Goal: Task Accomplishment & Management: Use online tool/utility

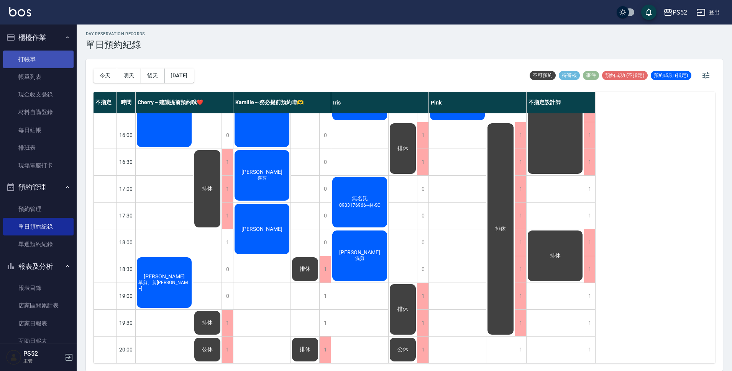
click at [35, 57] on link "打帳單" at bounding box center [38, 60] width 70 height 18
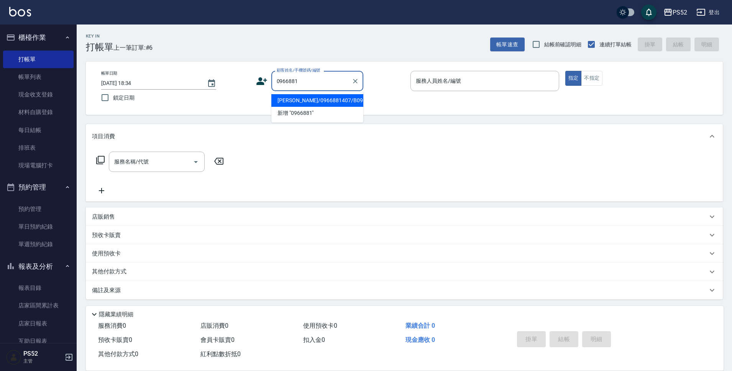
click at [302, 107] on li "[PERSON_NAME]/0966881407/B0966881407" at bounding box center [317, 100] width 92 height 13
type input "[PERSON_NAME]/0966881407/B0966881407"
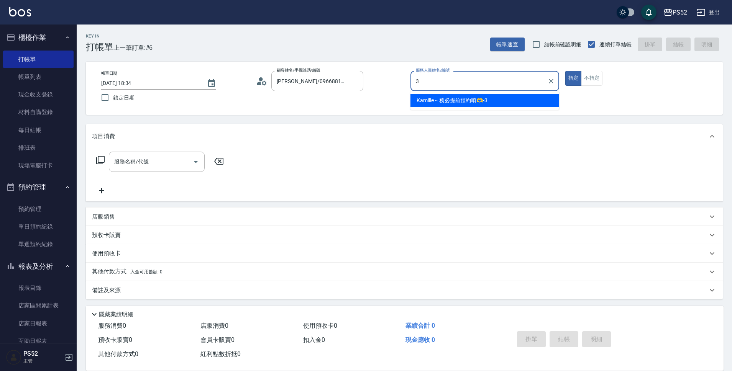
type input "Kamille～務必提前預約唷🫶-3"
type button "true"
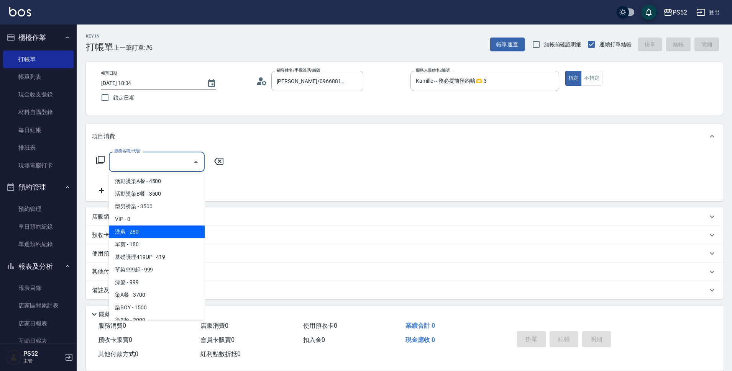
type input "洗剪(C1)"
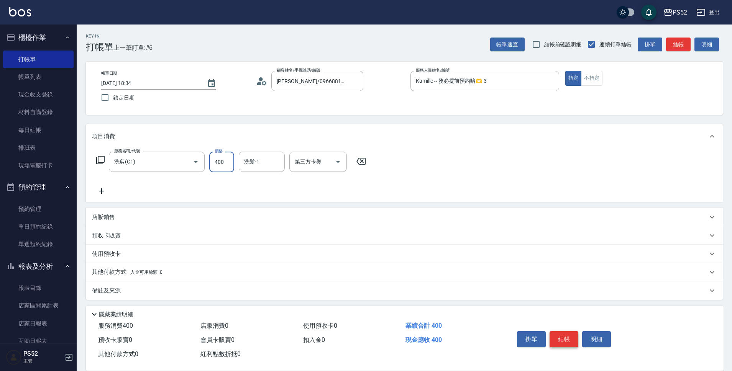
type input "400"
click at [565, 335] on button "結帳" at bounding box center [563, 339] width 29 height 16
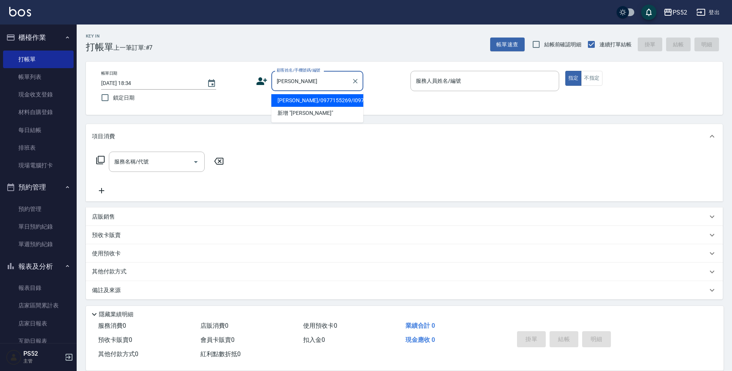
type input "[PERSON_NAME]/0977155269/I0977155269"
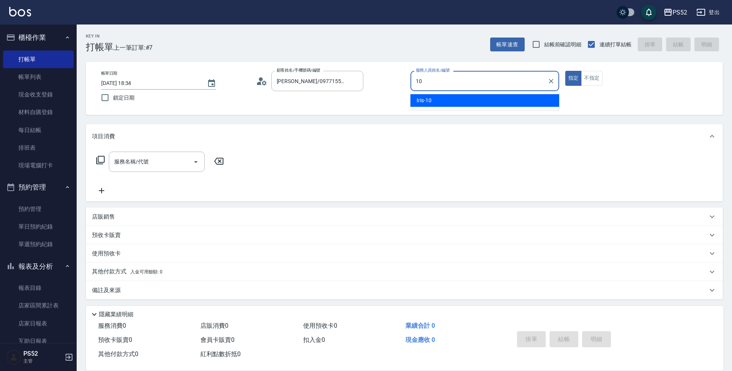
type input "Iris-10"
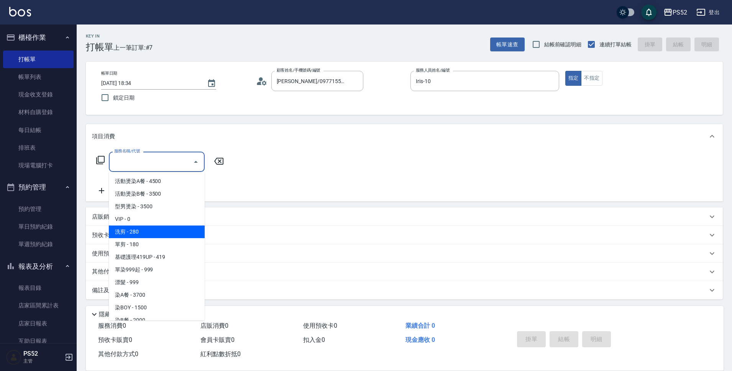
type input "洗剪(C1)"
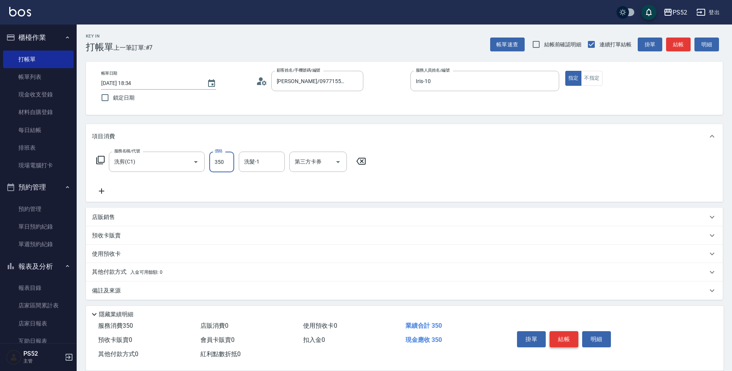
type input "350"
click at [556, 332] on button "結帳" at bounding box center [563, 339] width 29 height 16
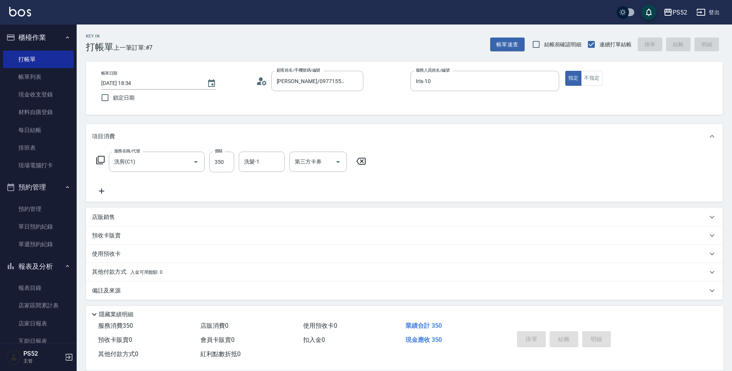
type input "[DATE] 18:35"
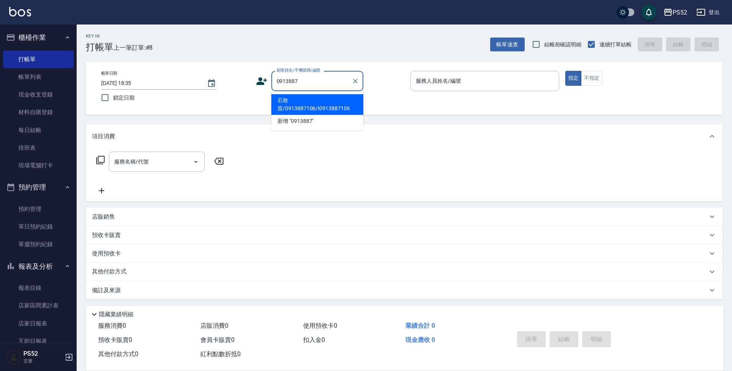
click at [341, 106] on li "石敢當/0913887106/I0913887106" at bounding box center [317, 104] width 92 height 21
type input "石敢當/0913887106/I0913887106"
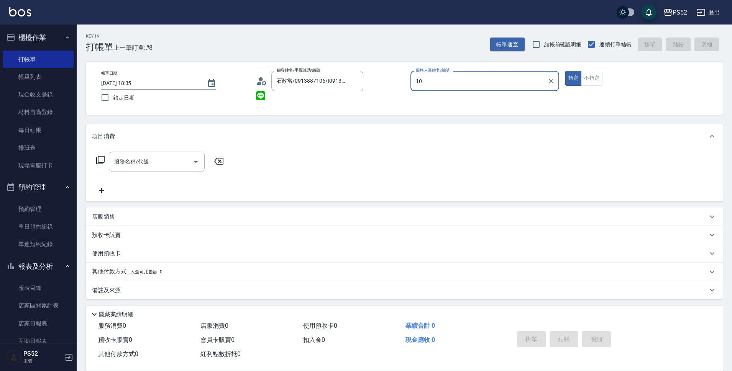
type input "Iris-10"
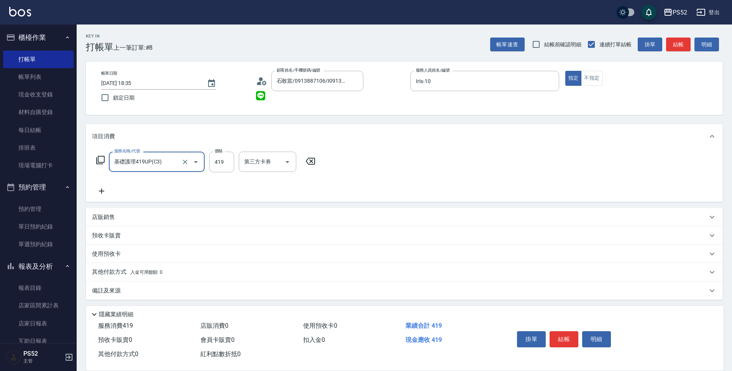
type input "基礎護理419UP(C3)"
type input "460"
click at [576, 331] on button "結帳" at bounding box center [563, 339] width 29 height 16
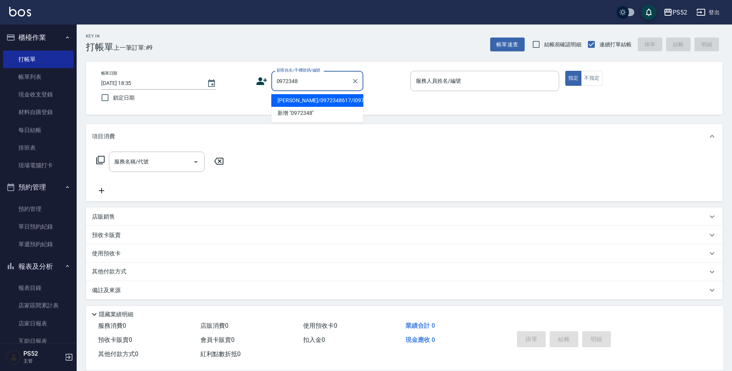
click at [293, 106] on li "[PERSON_NAME]/0972348617/I0972348617" at bounding box center [317, 100] width 92 height 13
type input "[PERSON_NAME]/0972348617/I0972348617"
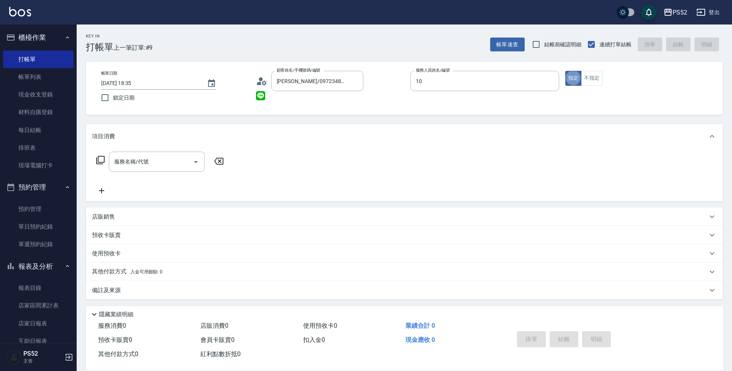
type input "Iris-10"
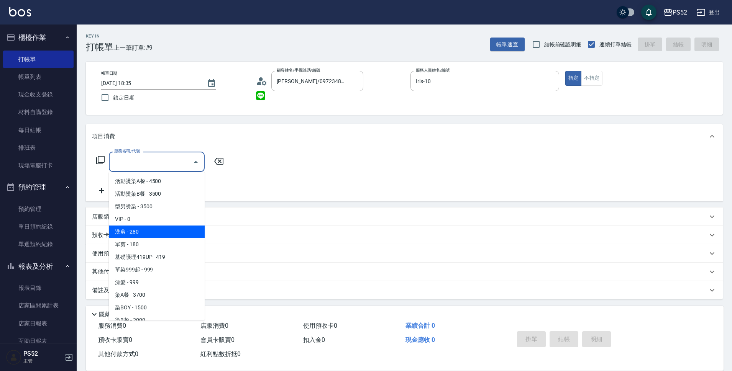
type input "洗剪(C1)"
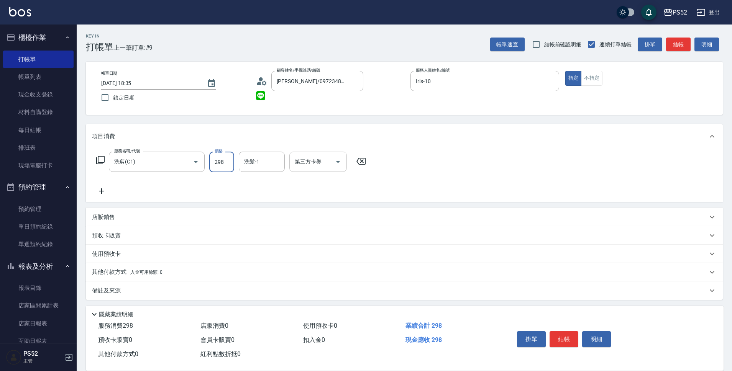
type input "298"
click at [311, 167] on input "第三方卡券" at bounding box center [312, 161] width 39 height 13
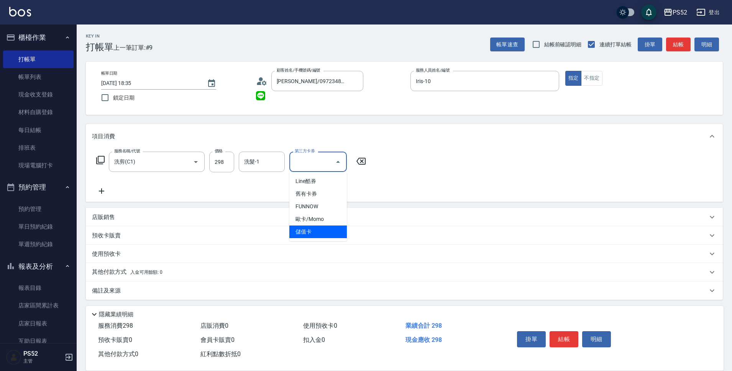
click at [307, 232] on span "儲值卡" at bounding box center [317, 232] width 57 height 13
type input "儲值卡"
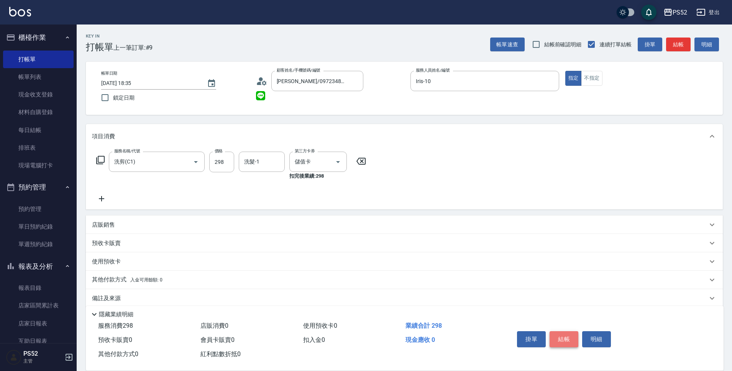
click at [568, 338] on button "結帳" at bounding box center [563, 339] width 29 height 16
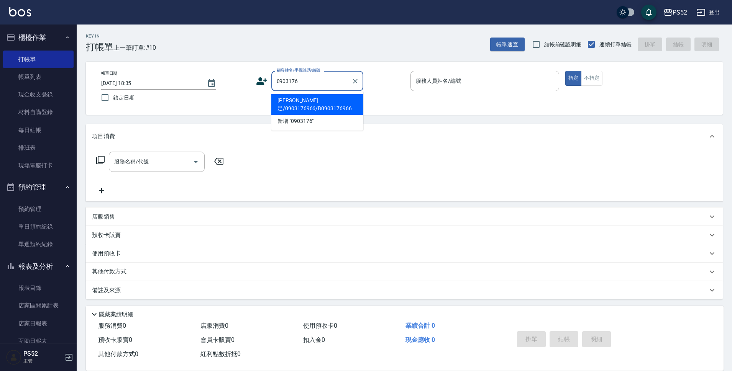
click at [315, 110] on li "[PERSON_NAME]足/0903176966/B0903176966" at bounding box center [317, 104] width 92 height 21
type input "[PERSON_NAME]足/0903176966/B0903176966"
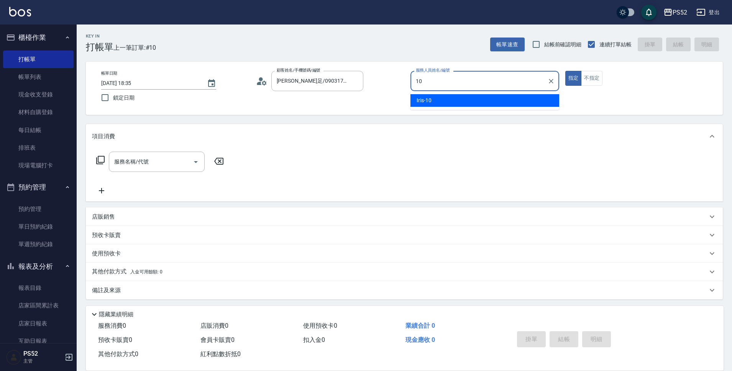
type input "Iris-10"
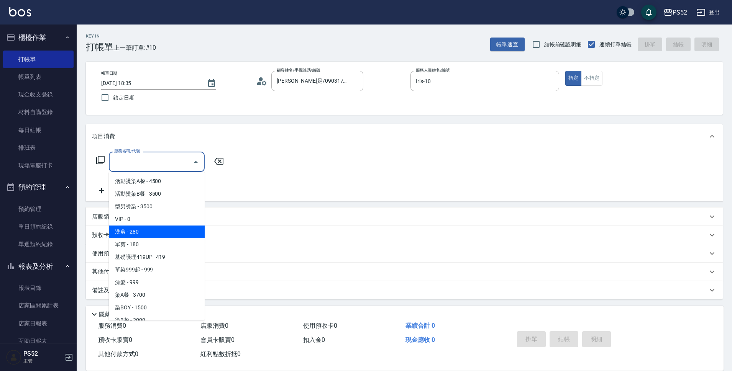
type input "洗剪(C1)"
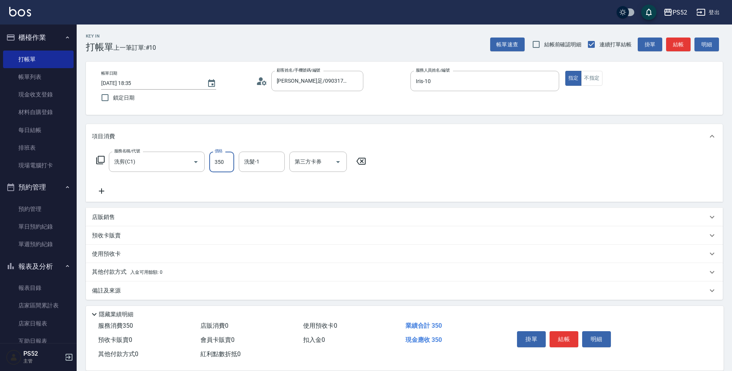
type input "350"
click at [103, 190] on icon at bounding box center [101, 191] width 19 height 9
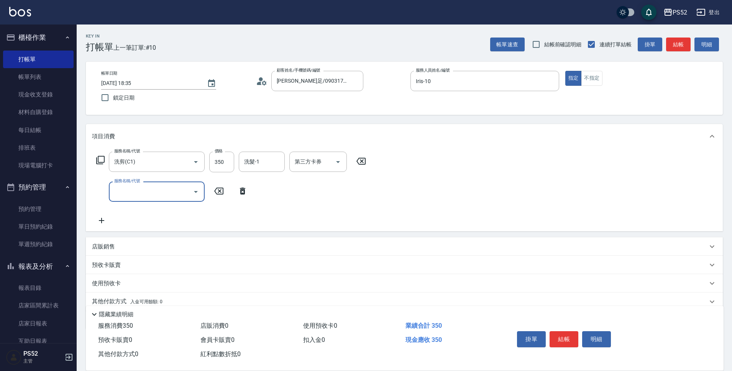
click at [128, 190] on div "服務名稱/代號 服務名稱/代號" at bounding box center [157, 192] width 96 height 20
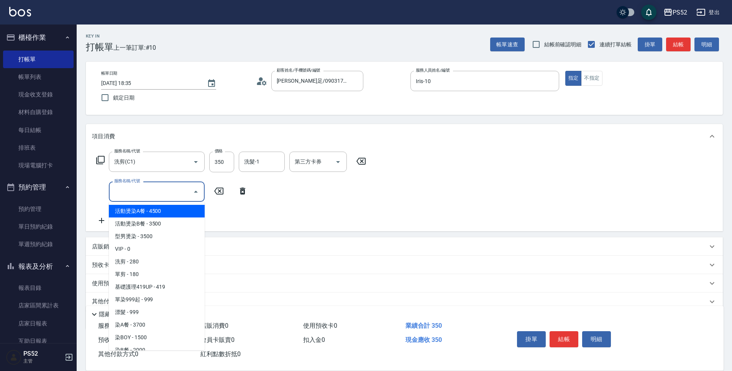
click at [128, 190] on input "服務名稱/代號" at bounding box center [150, 191] width 77 height 13
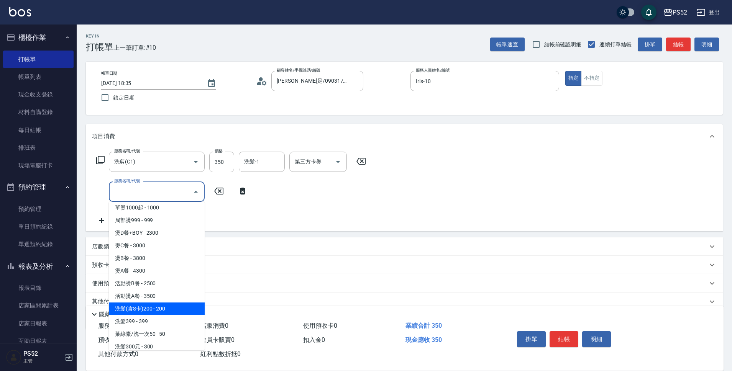
scroll to position [217, 0]
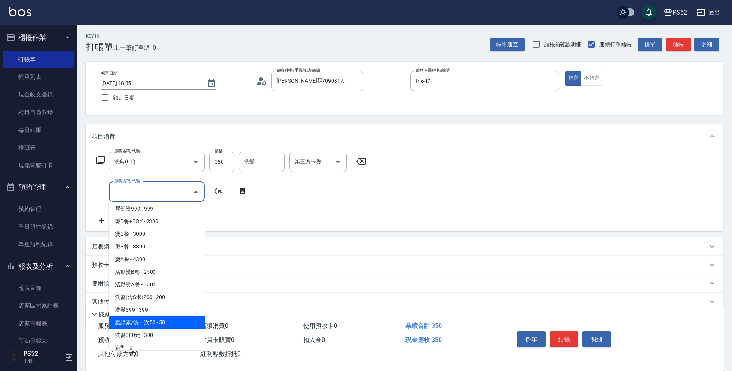
click at [151, 326] on span "葉綠素/洗一次50 - 50" at bounding box center [157, 322] width 96 height 13
type input "葉綠素/洗一次50(S3)"
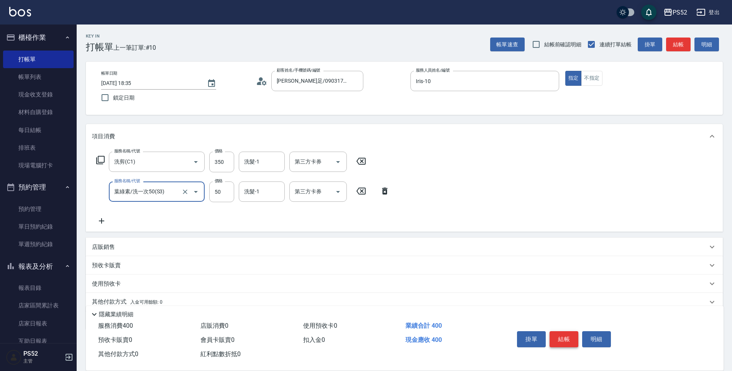
click at [557, 334] on button "結帳" at bounding box center [563, 339] width 29 height 16
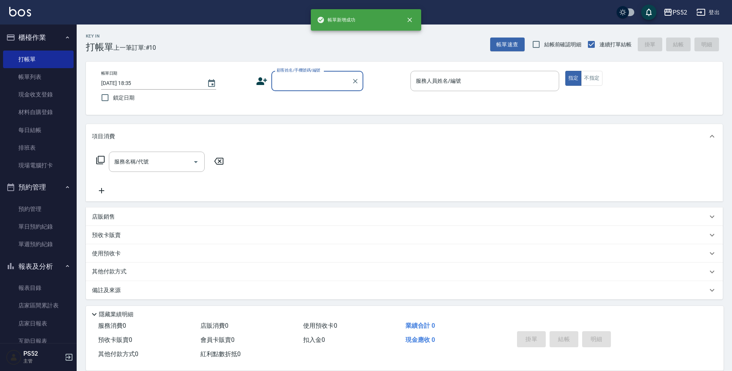
scroll to position [0, 0]
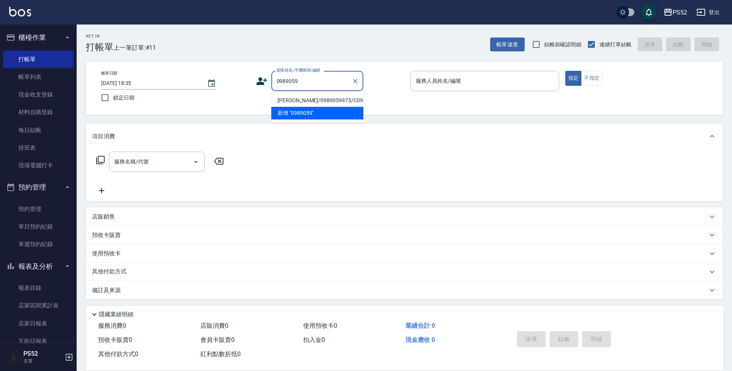
click at [285, 104] on li "[PERSON_NAME]/0989059973/C0989059973" at bounding box center [317, 100] width 92 height 13
type input "[PERSON_NAME]/0989059973/C0989059973"
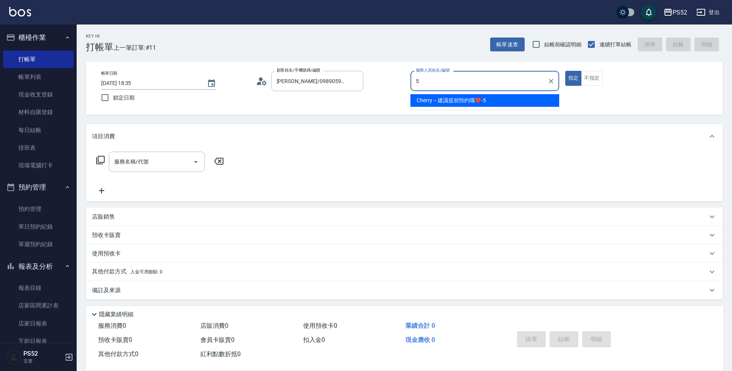
type input "Cherry～建議提前預約哦❤️-5"
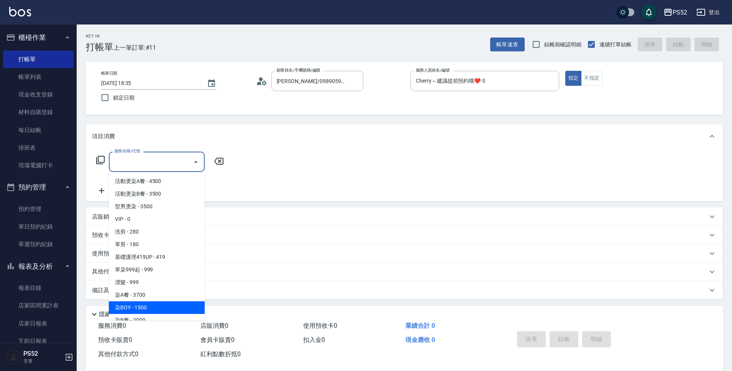
type input "染BOY(L4)"
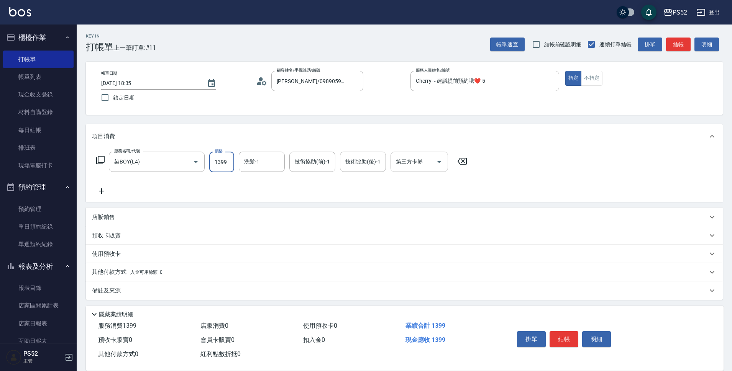
type input "1399"
click at [416, 161] on input "第三方卡券" at bounding box center [413, 161] width 39 height 13
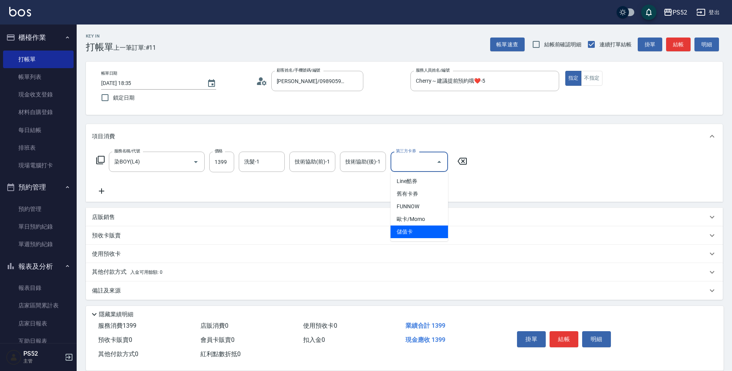
click at [403, 228] on span "儲值卡" at bounding box center [418, 232] width 57 height 13
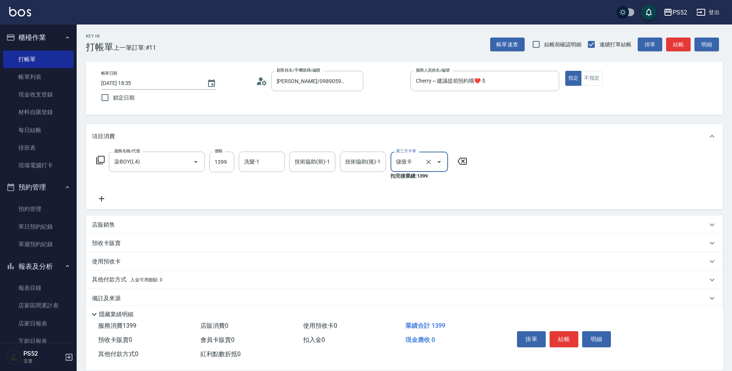
type input "儲值卡"
click at [96, 201] on icon at bounding box center [101, 198] width 19 height 9
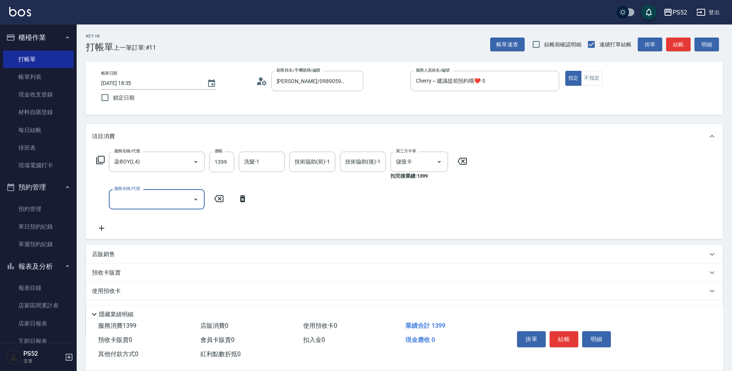
click at [112, 200] on div "服務名稱/代號" at bounding box center [157, 199] width 96 height 20
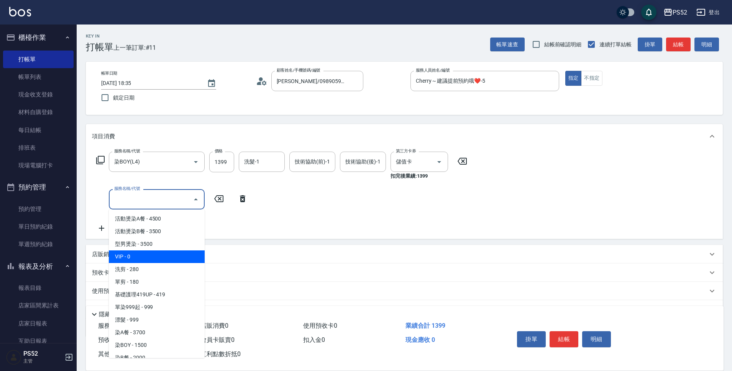
click at [134, 263] on span "VIP - 0" at bounding box center [157, 257] width 96 height 13
type input "VIP(888)"
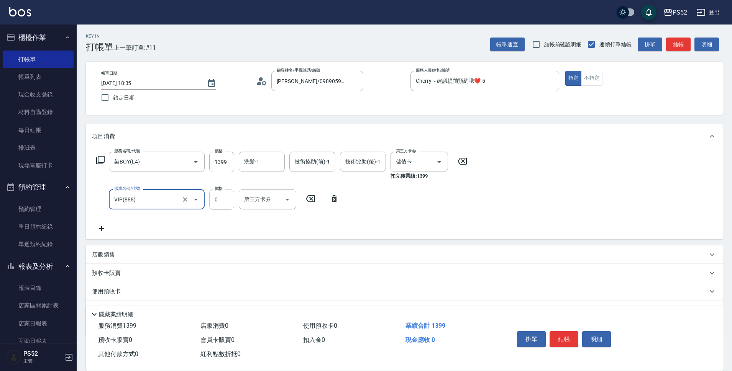
click at [212, 205] on input "0" at bounding box center [221, 199] width 25 height 21
type input "1000"
click at [559, 334] on button "結帳" at bounding box center [563, 339] width 29 height 16
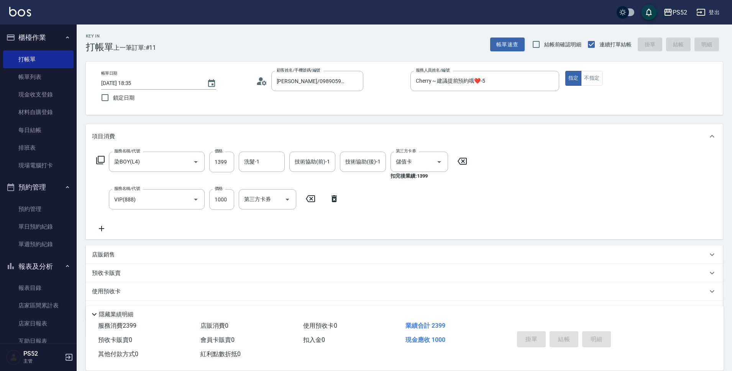
type input "[DATE] 18:36"
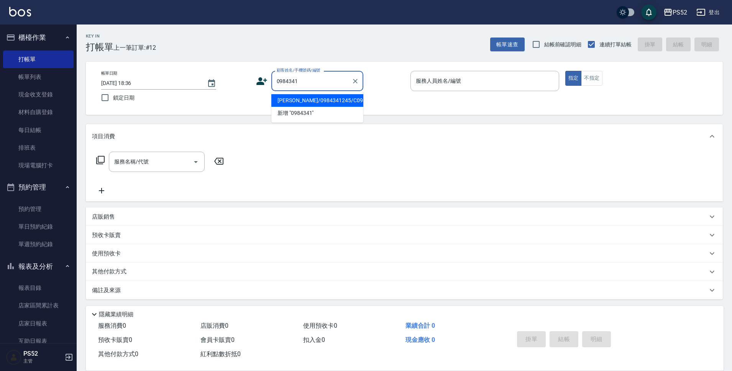
click at [317, 104] on li "[PERSON_NAME]/0984341245/C0984341245" at bounding box center [317, 100] width 92 height 13
type input "[PERSON_NAME]/0984341245/C0984341245"
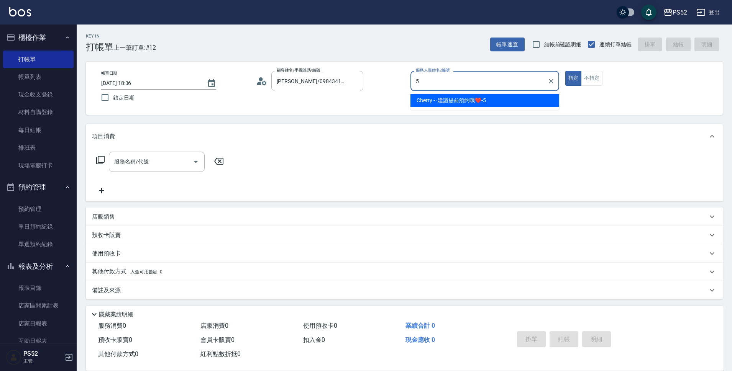
type input "Cherry～建議提前預約哦❤️-5"
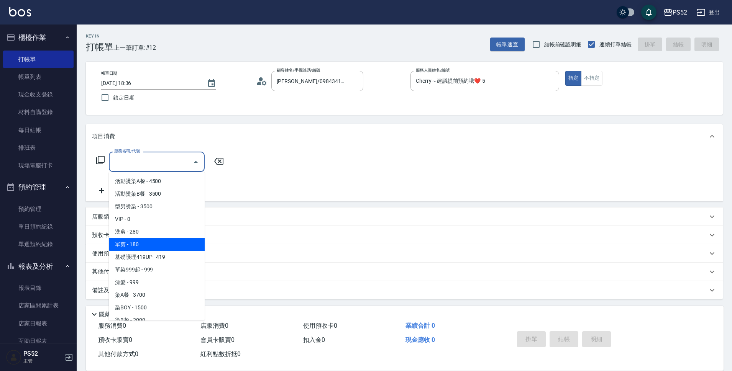
type input "單剪(C2)"
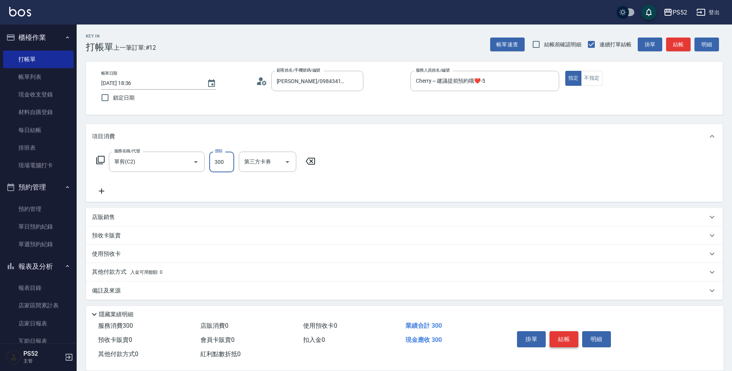
type input "300"
click at [574, 333] on button "結帳" at bounding box center [563, 339] width 29 height 16
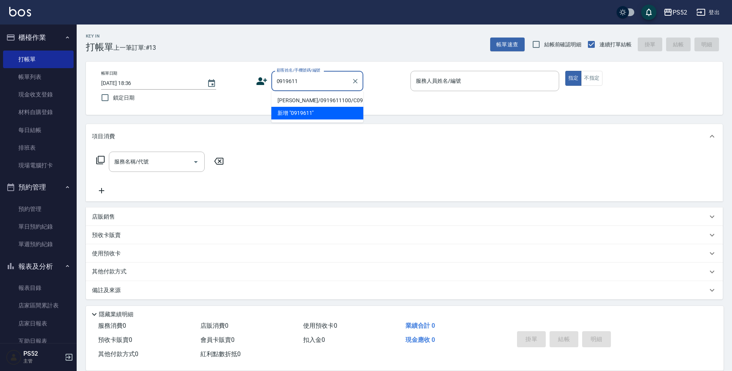
click at [296, 98] on li "[PERSON_NAME]/0919611100/C0919611100" at bounding box center [317, 100] width 92 height 13
type input "[PERSON_NAME]/0919611100/C0919611100"
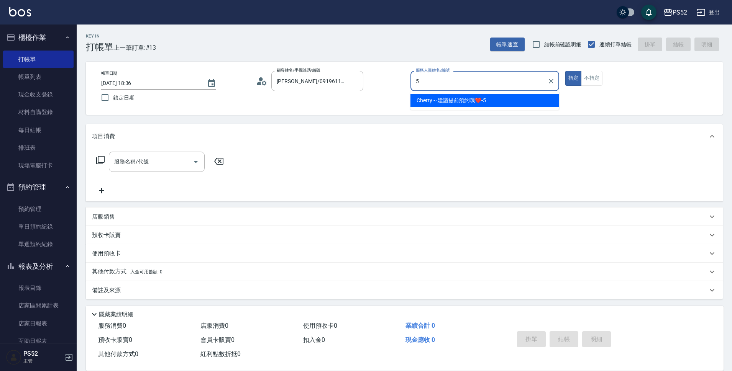
type input "Cherry～建議提前預約哦❤️-5"
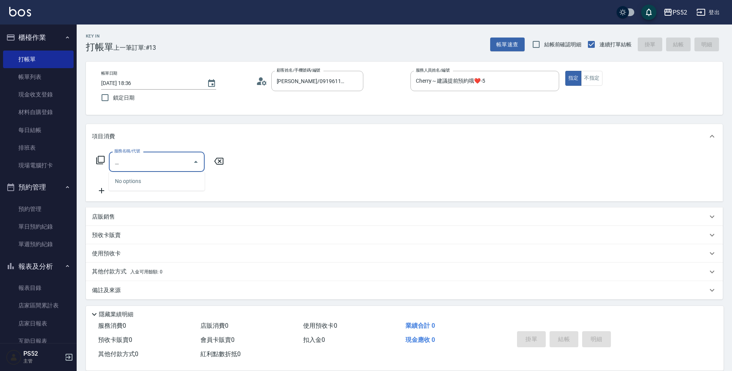
type input "4"
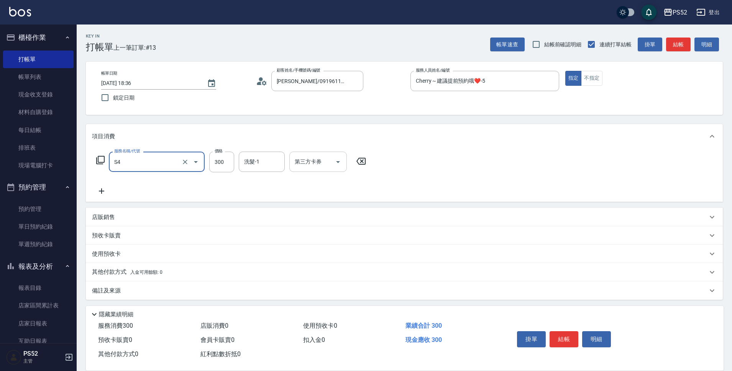
drag, startPoint x: 314, startPoint y: 161, endPoint x: 314, endPoint y: 165, distance: 4.6
click at [314, 165] on div "第三方卡券" at bounding box center [317, 162] width 57 height 20
type input "洗髮300元(S4)"
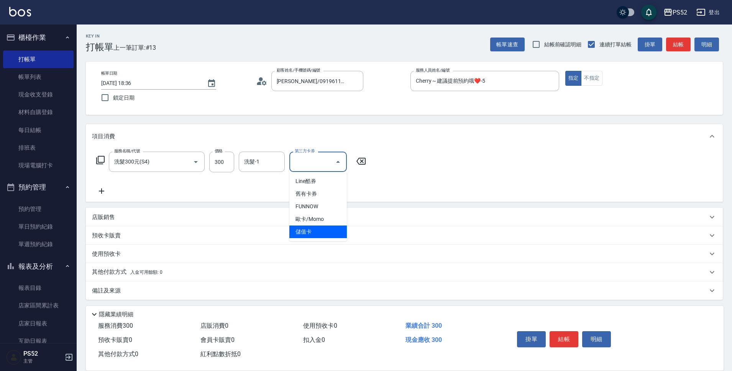
click at [316, 229] on span "儲值卡" at bounding box center [317, 232] width 57 height 13
type input "儲值卡"
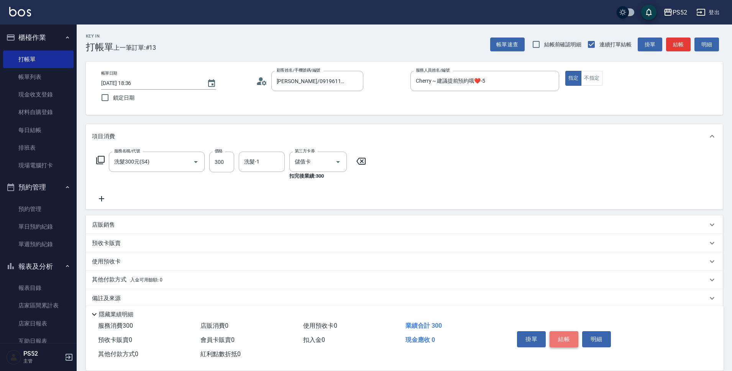
click at [559, 339] on button "結帳" at bounding box center [563, 339] width 29 height 16
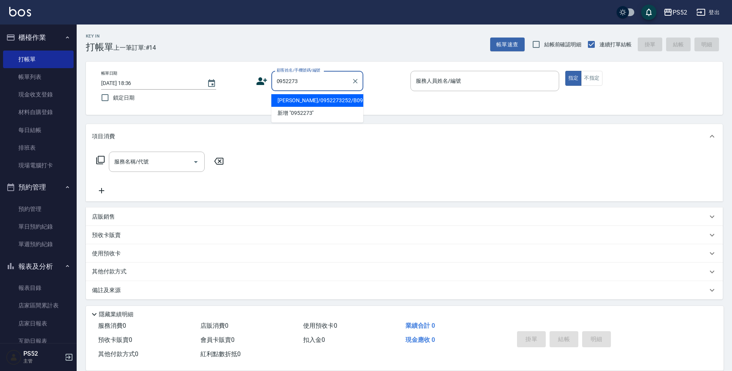
click at [309, 106] on li "[PERSON_NAME]/0952273252/B0952273252" at bounding box center [317, 100] width 92 height 13
type input "[PERSON_NAME]/0952273252/B0952273252"
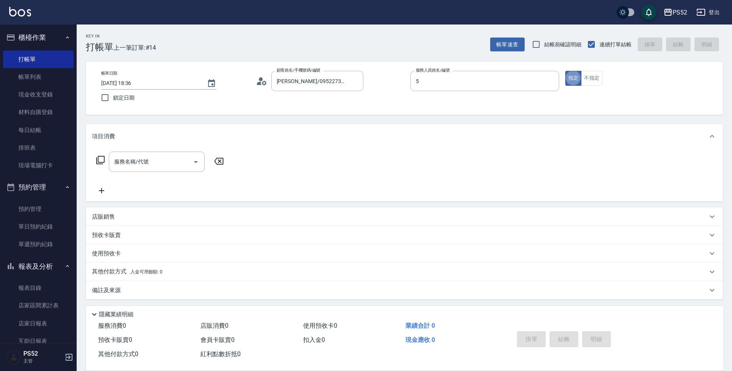
type input "Cherry～建議提前預約哦❤️-5"
click at [592, 83] on button "不指定" at bounding box center [591, 78] width 21 height 15
click at [162, 163] on input "服務名稱/代號" at bounding box center [150, 161] width 77 height 13
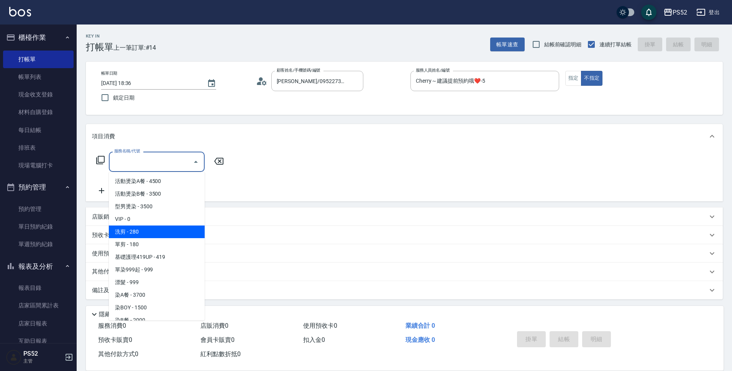
click at [158, 230] on span "洗剪 - 280" at bounding box center [157, 232] width 96 height 13
type input "洗剪(C1)"
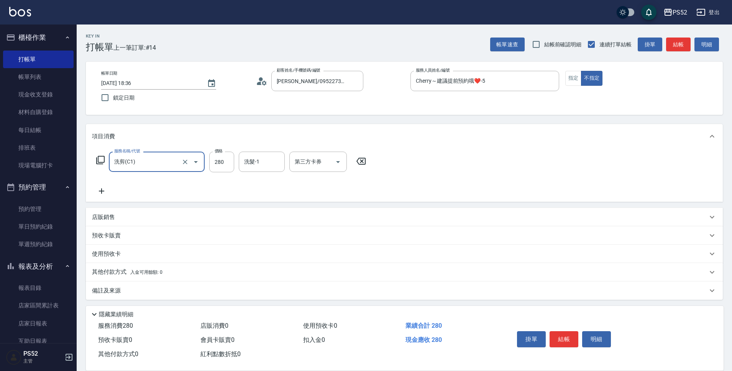
click at [562, 334] on button "結帳" at bounding box center [563, 339] width 29 height 16
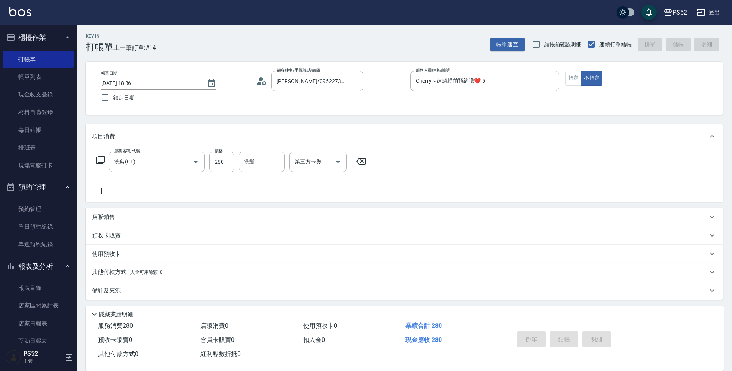
type input "[DATE] 18:37"
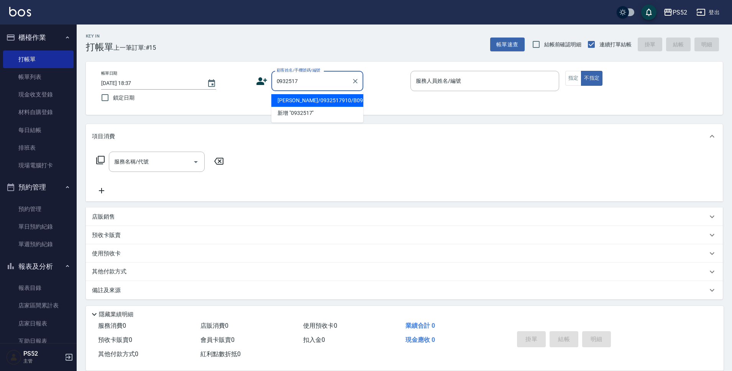
click at [290, 107] on li "[PERSON_NAME]/0932517910/B0932517910" at bounding box center [317, 100] width 92 height 13
type input "[PERSON_NAME]/0932517910/B0932517910"
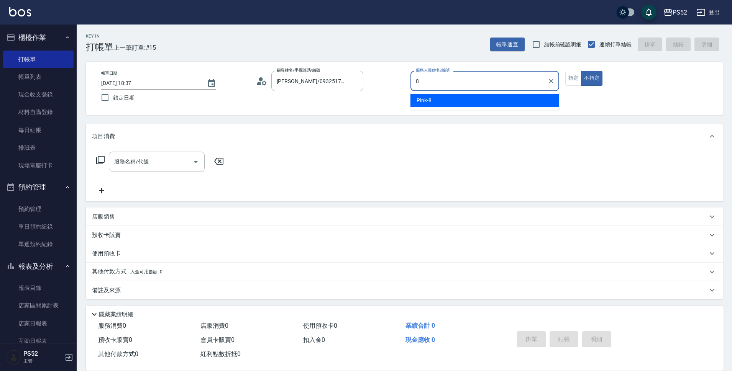
type input "Pink-8"
type button "false"
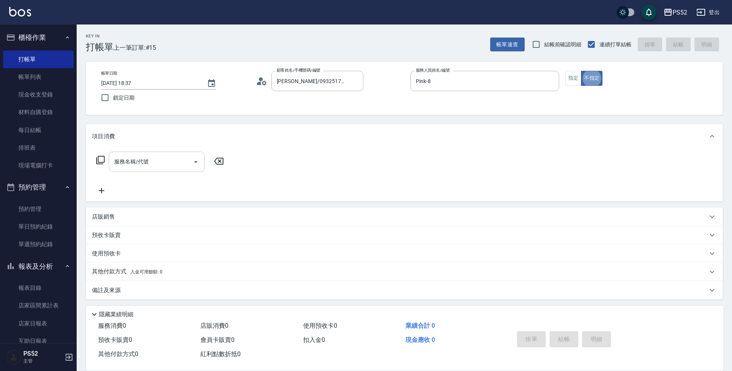
click at [160, 157] on input "服務名稱/代號" at bounding box center [150, 161] width 77 height 13
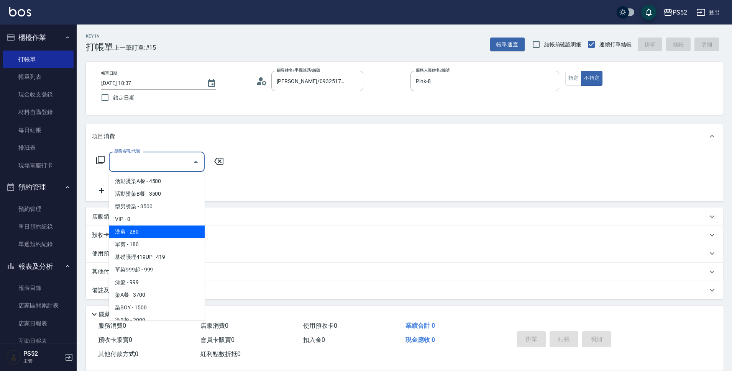
click at [157, 231] on span "洗剪 - 280" at bounding box center [157, 232] width 96 height 13
type input "洗剪(C1)"
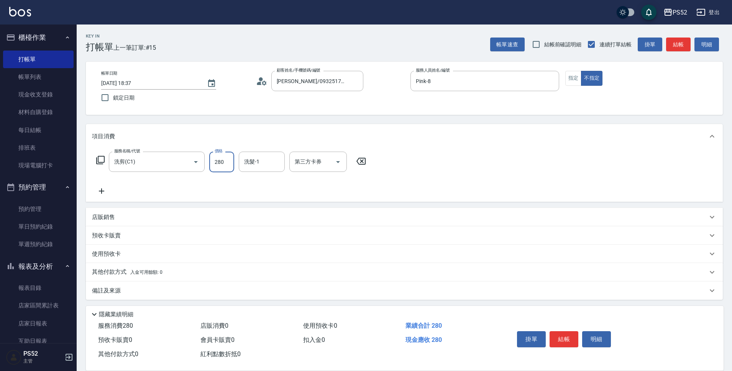
click at [215, 162] on input "280" at bounding box center [221, 162] width 25 height 21
type input "300"
click at [557, 339] on button "結帳" at bounding box center [563, 339] width 29 height 16
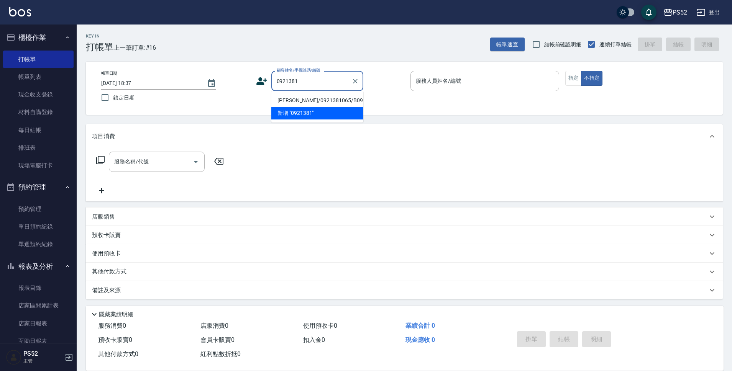
click at [296, 99] on li "[PERSON_NAME]/0921381065/B0921381065" at bounding box center [317, 100] width 92 height 13
type input "[PERSON_NAME]/0921381065/B0921381065"
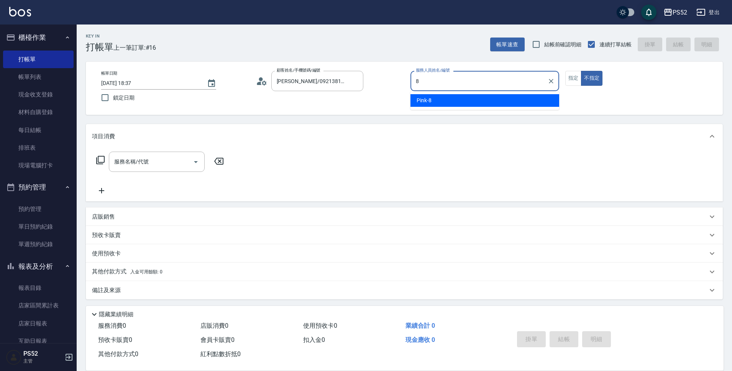
type input "Pink-8"
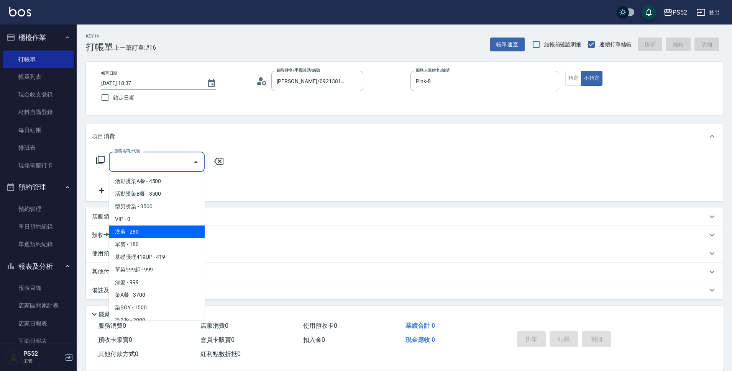
type input "洗剪(C1)"
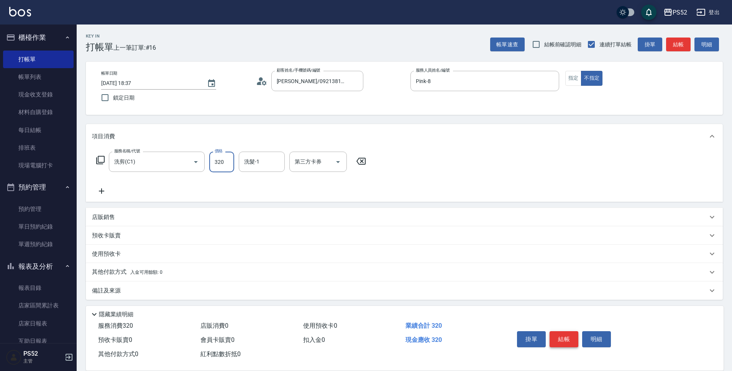
type input "320"
click at [555, 333] on button "結帳" at bounding box center [563, 339] width 29 height 16
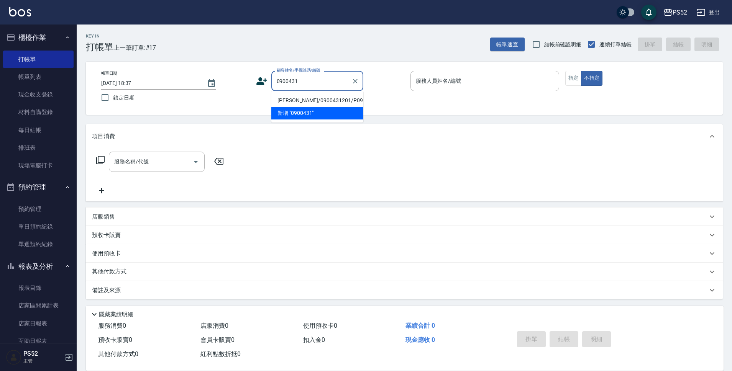
click at [285, 99] on li "[PERSON_NAME]/0900431201/P0900431201" at bounding box center [317, 100] width 92 height 13
type input "[PERSON_NAME]/0900431201/P0900431201"
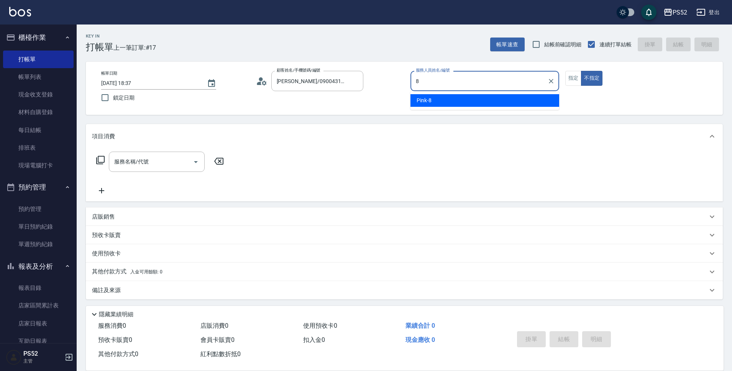
type input "Pink-8"
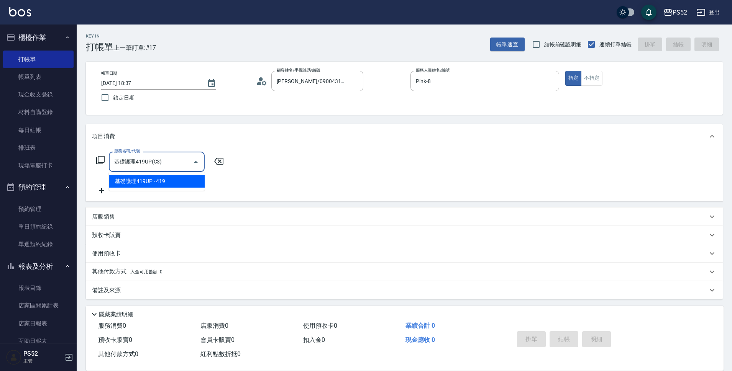
type input "基礎護理419UP(C3)"
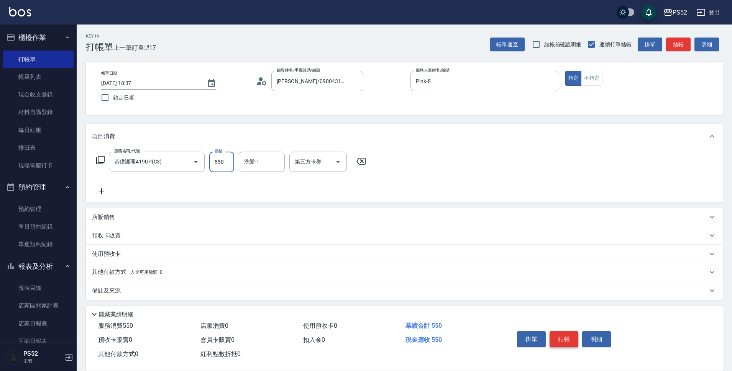
type input "550"
click at [563, 334] on button "結帳" at bounding box center [563, 339] width 29 height 16
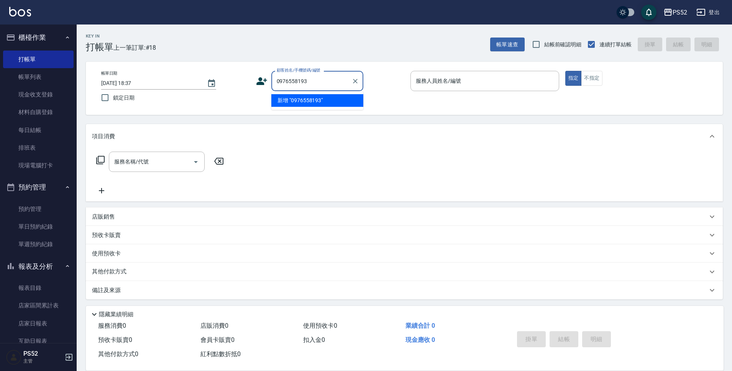
type input "0976558193"
click at [260, 85] on icon at bounding box center [261, 81] width 11 height 8
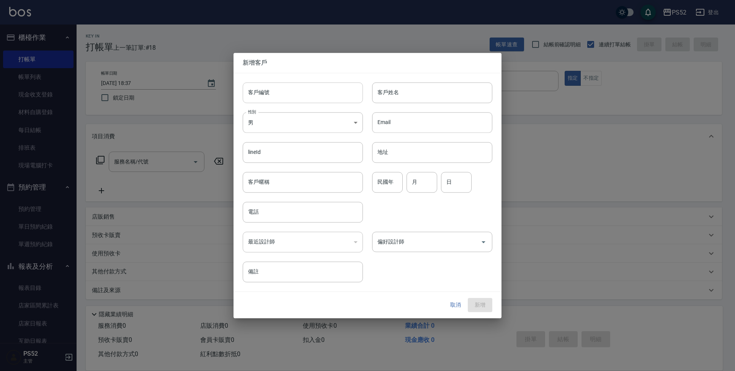
click at [271, 85] on input "客戶編號" at bounding box center [303, 92] width 120 height 21
paste input "0976558193"
type input "B0976558193"
click at [262, 214] on input "電話" at bounding box center [303, 212] width 120 height 21
paste input "0976558193"
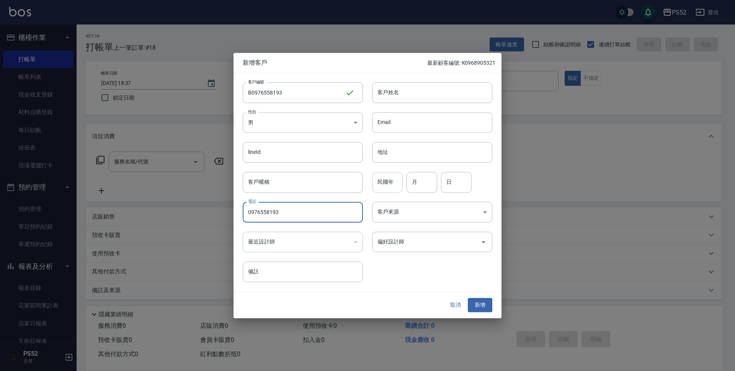
type input "0976558193"
click at [387, 180] on input "民國年" at bounding box center [387, 182] width 31 height 21
type input "86"
type input "7"
type input "12"
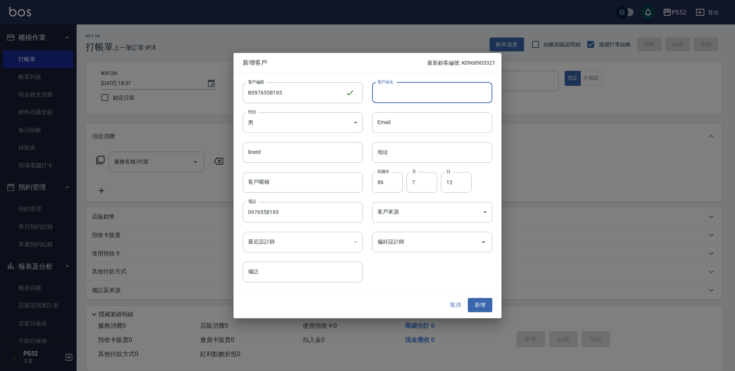
click at [392, 96] on input "客戶姓名" at bounding box center [432, 92] width 120 height 21
type input "[PERSON_NAME]"
click at [480, 303] on button "新增" at bounding box center [480, 305] width 25 height 14
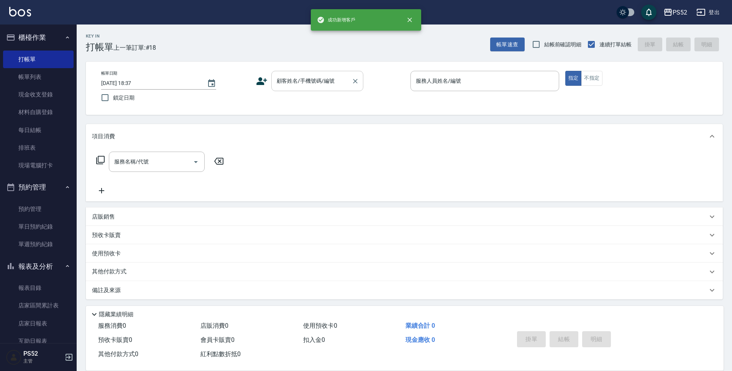
click at [342, 82] on input "顧客姓名/手機號碼/編號" at bounding box center [312, 80] width 74 height 13
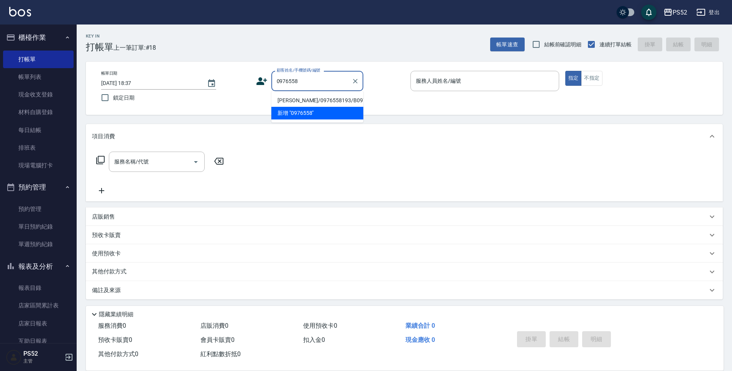
click at [326, 103] on li "[PERSON_NAME]/0976558193/B0976558193" at bounding box center [317, 100] width 92 height 13
type input "[PERSON_NAME]/0976558193/B0976558193"
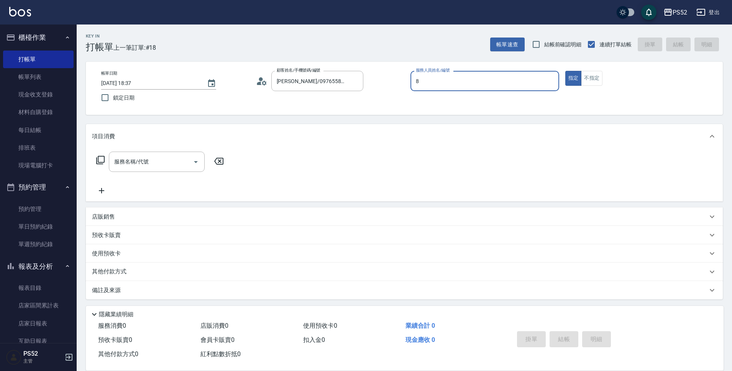
type input "Pink-8"
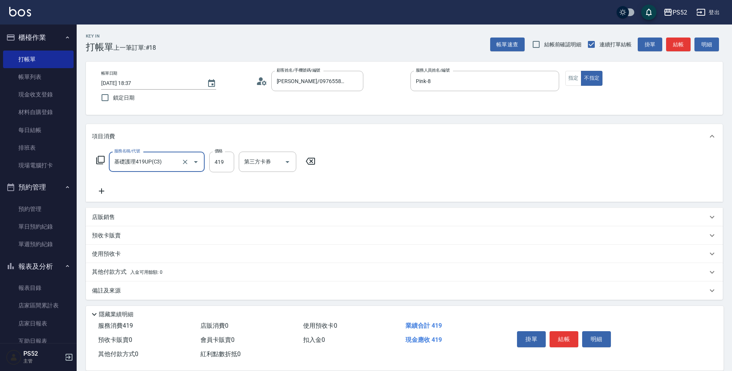
type input "基礎護理419UP(C3)"
type input "439"
click at [565, 334] on button "結帳" at bounding box center [563, 339] width 29 height 16
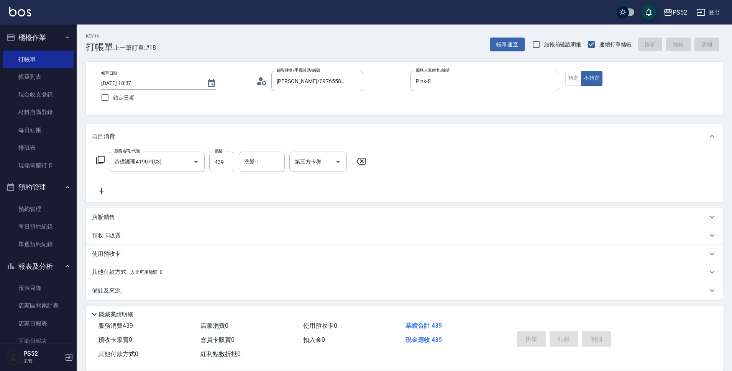
type input "[DATE] 18:38"
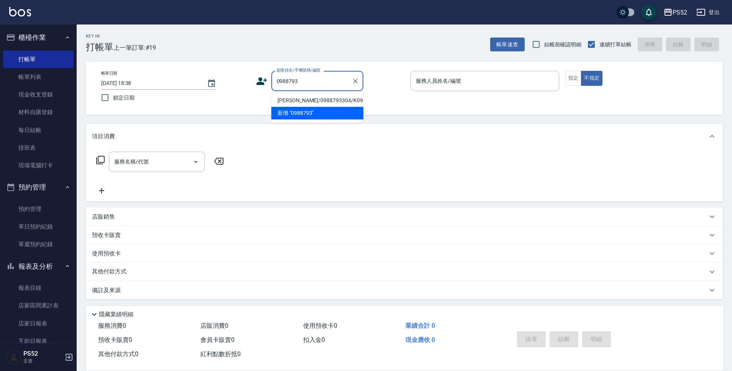
click at [313, 102] on li "[PERSON_NAME]/0988793304/K0988793304" at bounding box center [317, 100] width 92 height 13
type input "[PERSON_NAME]/0988793304/K0988793304"
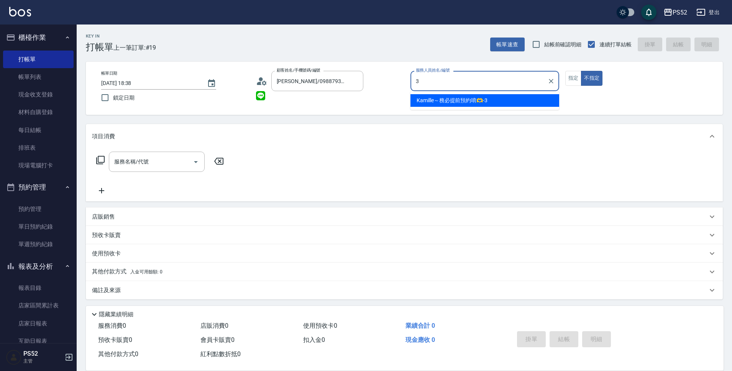
type input "Kamille～務必提前預約唷🫶-3"
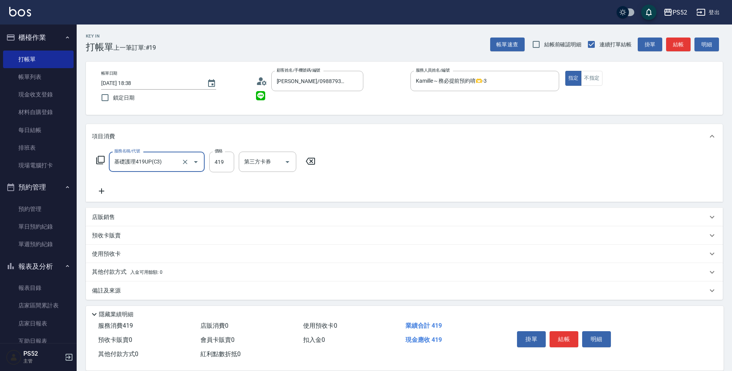
type input "基礎護理419UP(C3)"
type input "500"
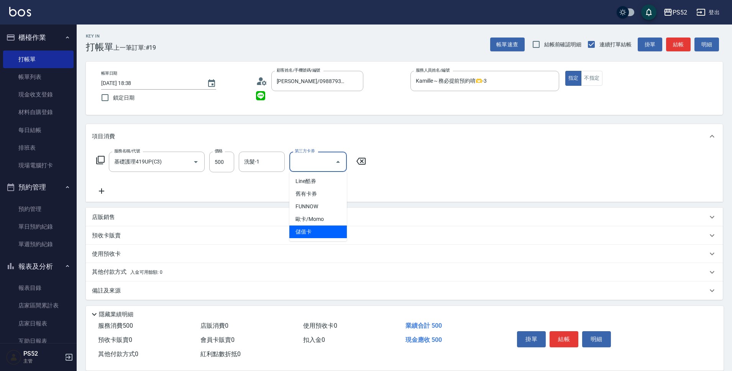
type input "儲值卡"
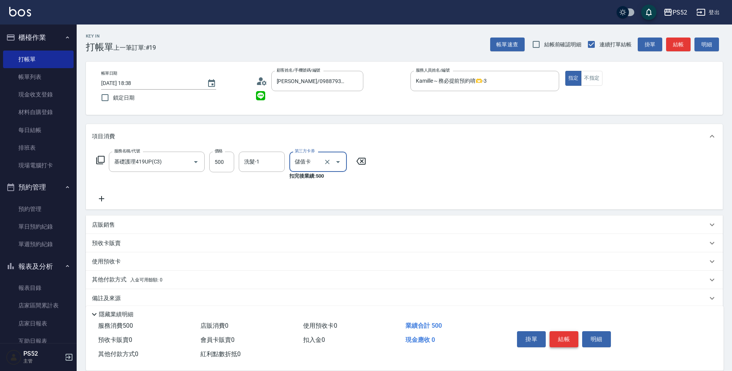
click at [571, 337] on button "結帳" at bounding box center [563, 339] width 29 height 16
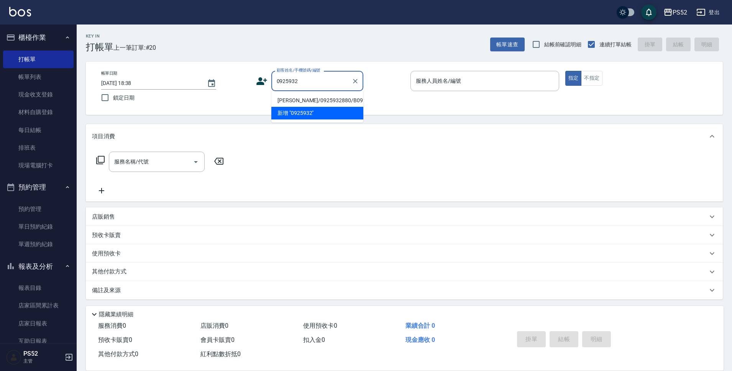
click at [320, 105] on li "[PERSON_NAME]/0925932880/B0925932880" at bounding box center [317, 100] width 92 height 13
type input "[PERSON_NAME]/0925932880/B0925932880"
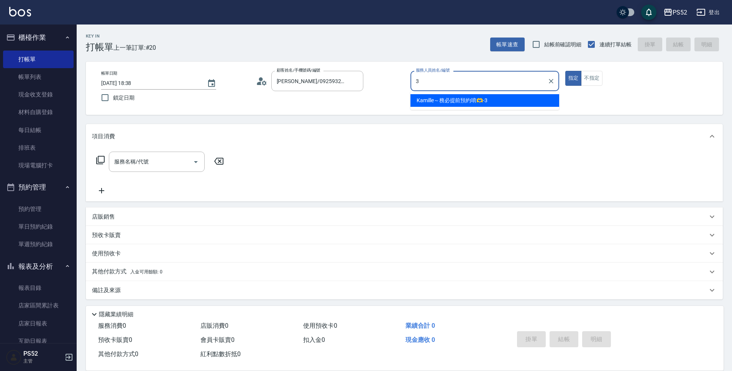
type input "Kamille～務必提前預約唷🫶-3"
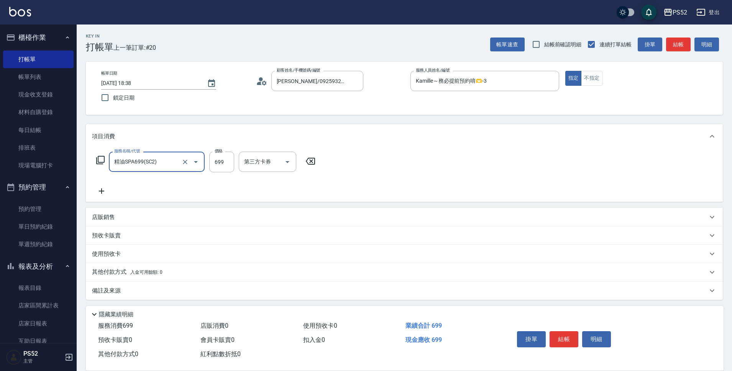
type input "精油SPA699(SC2)"
click at [106, 192] on icon at bounding box center [101, 191] width 19 height 9
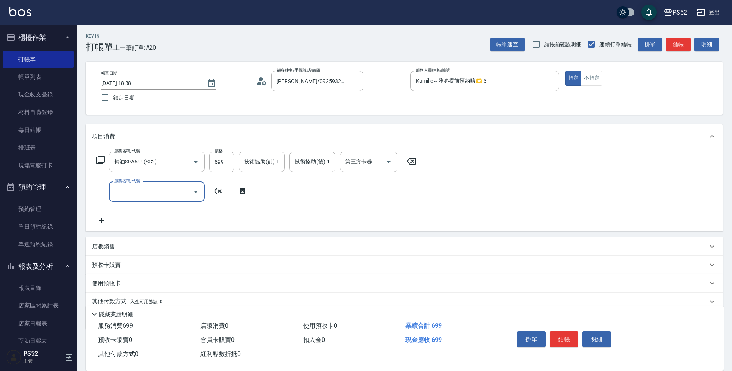
click at [115, 192] on input "服務名稱/代號" at bounding box center [150, 191] width 77 height 13
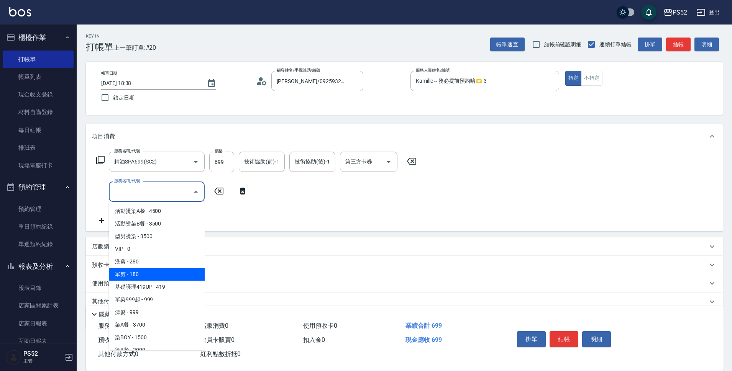
click at [149, 270] on span "單剪 - 180" at bounding box center [157, 274] width 96 height 13
type input "單剪(C2)"
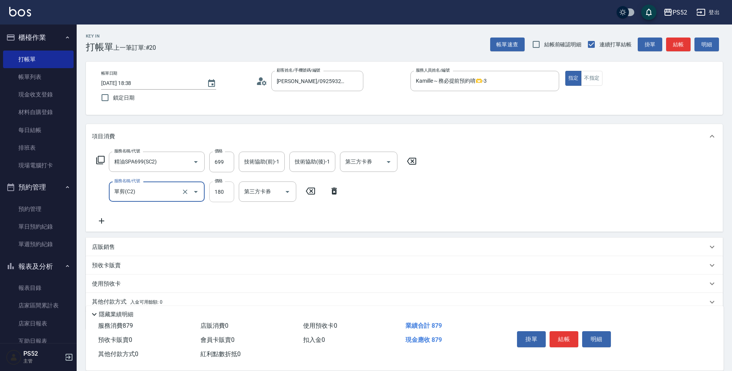
click at [220, 190] on input "180" at bounding box center [221, 192] width 25 height 21
type input "300"
click at [576, 336] on button "結帳" at bounding box center [563, 339] width 29 height 16
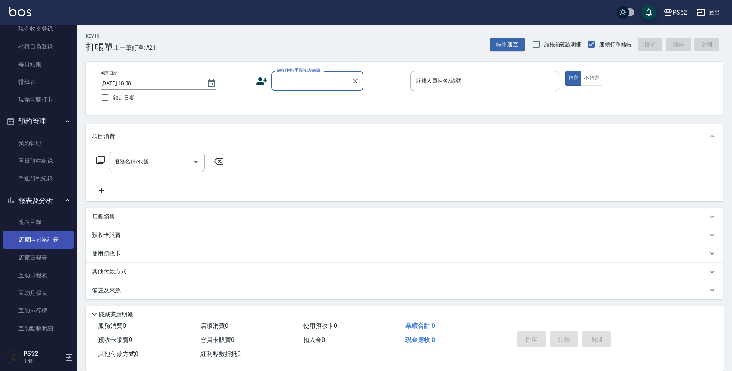
scroll to position [77, 0]
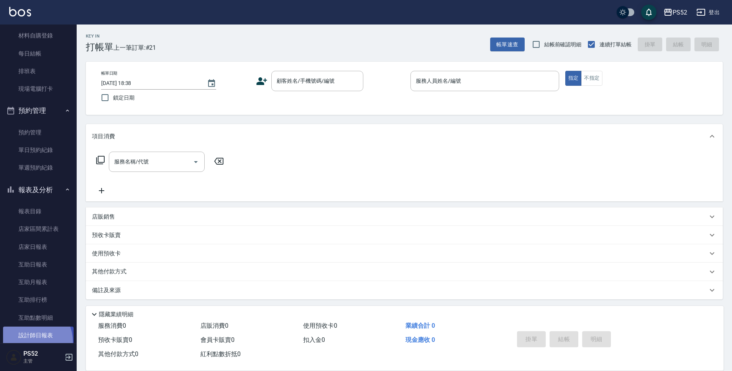
click at [28, 342] on link "設計師日報表" at bounding box center [38, 336] width 70 height 18
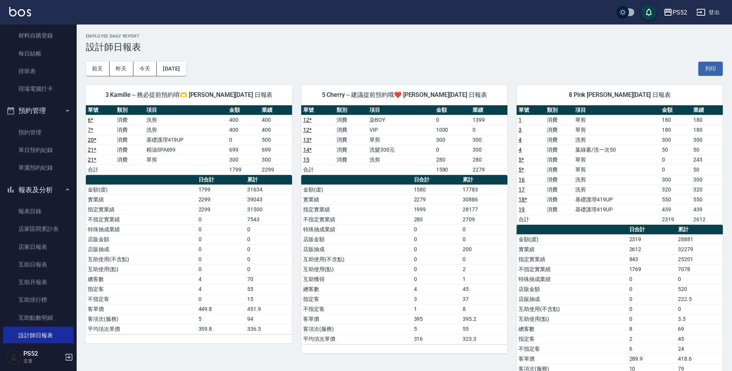
drag, startPoint x: 34, startPoint y: 189, endPoint x: 223, endPoint y: 205, distance: 189.5
click at [223, 205] on div "PS52 登出 櫃檯作業 打帳單 帳單列表 現金收支登錄 材料自購登錄 每日結帳 排班表 現場電腦打卡 預約管理 預約管理 單日預約紀錄 單週預約紀錄 報表及…" at bounding box center [366, 345] width 732 height 690
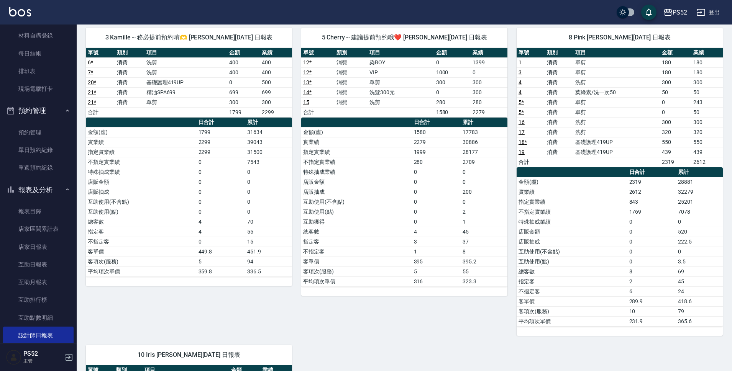
scroll to position [26, 0]
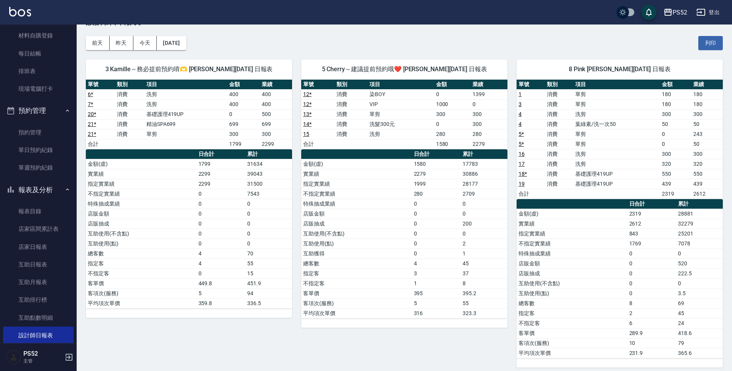
click at [34, 187] on button "報表及分析" at bounding box center [38, 190] width 70 height 20
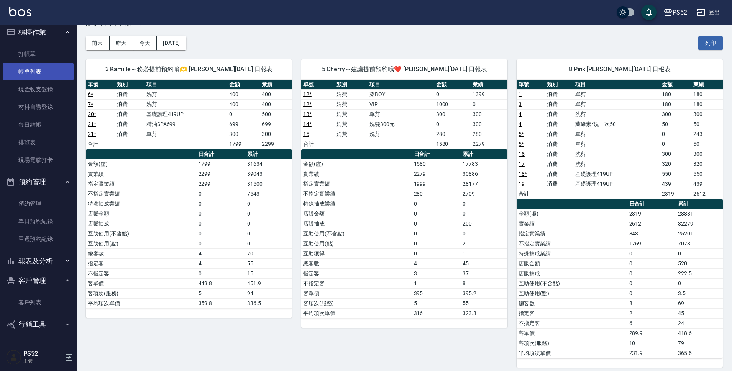
scroll to position [5, 0]
click at [57, 55] on link "打帳單" at bounding box center [38, 54] width 70 height 18
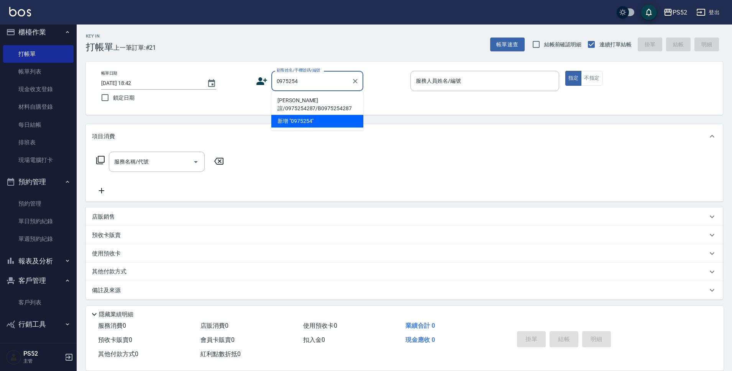
click at [311, 102] on li "[PERSON_NAME]諠/0975254287/B0975254287" at bounding box center [317, 104] width 92 height 21
type input "[PERSON_NAME]諠/0975254287/B0975254287"
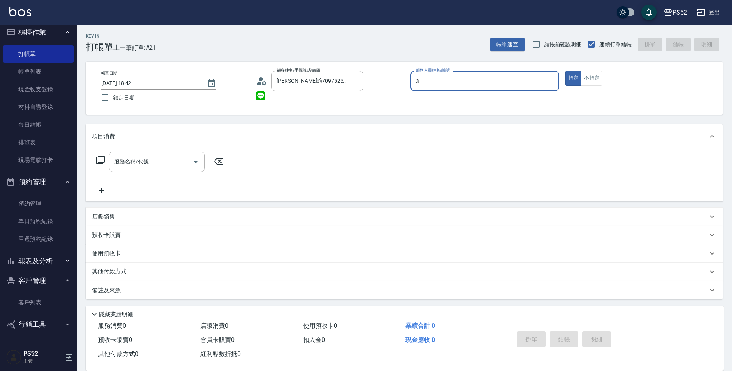
type input "Kamille～務必提前預約唷🫶-3"
type button "true"
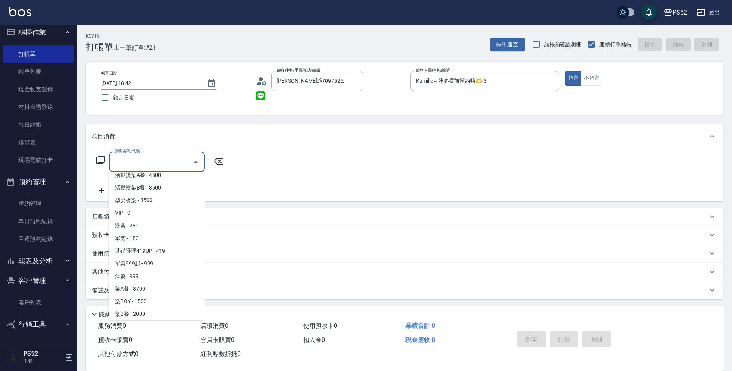
scroll to position [19, 0]
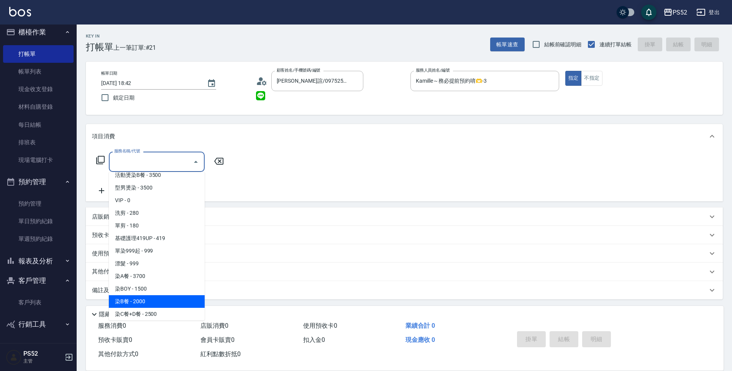
type input "染B餐(L5)"
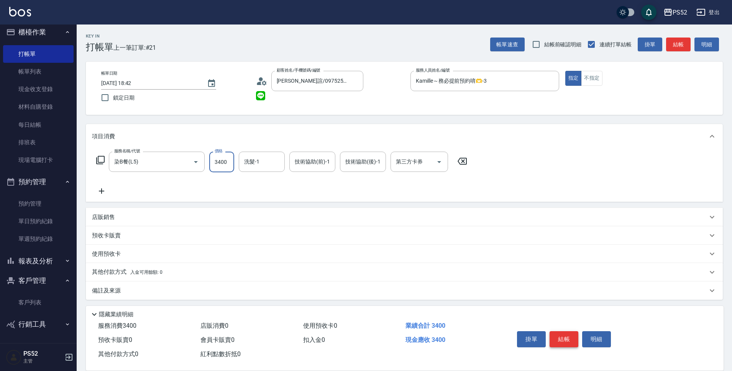
type input "3400"
click at [562, 336] on button "結帳" at bounding box center [563, 339] width 29 height 16
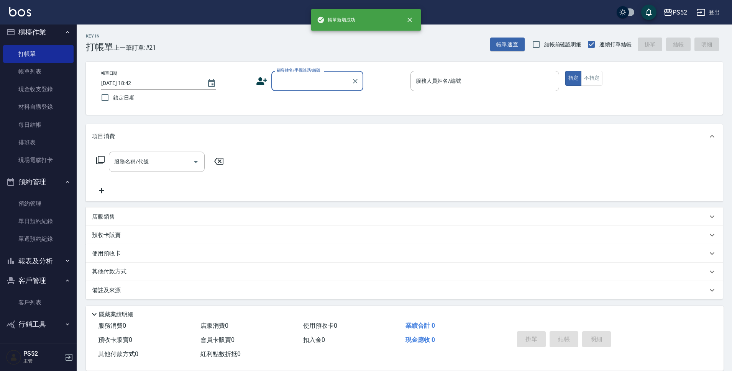
scroll to position [0, 0]
click at [45, 285] on button "客戶管理" at bounding box center [38, 281] width 70 height 20
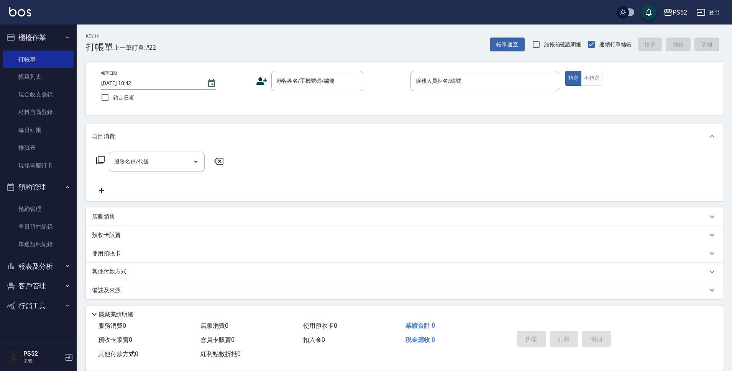
click at [44, 272] on button "報表及分析" at bounding box center [38, 267] width 70 height 20
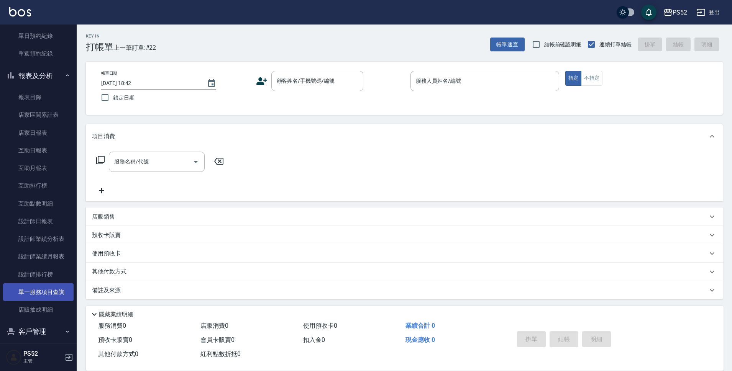
scroll to position [192, 0]
click at [41, 217] on link "設計師日報表" at bounding box center [38, 221] width 70 height 18
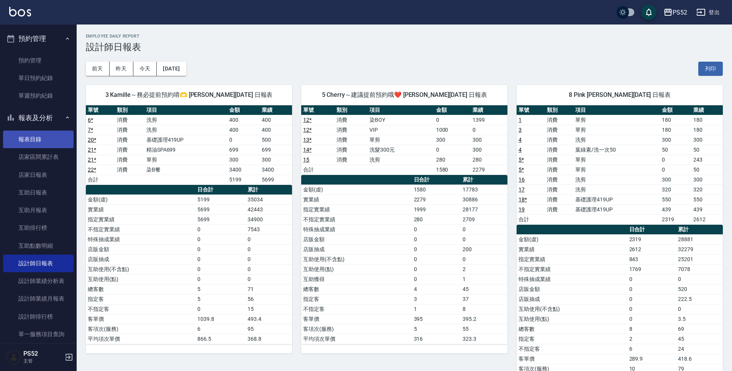
scroll to position [141, 0]
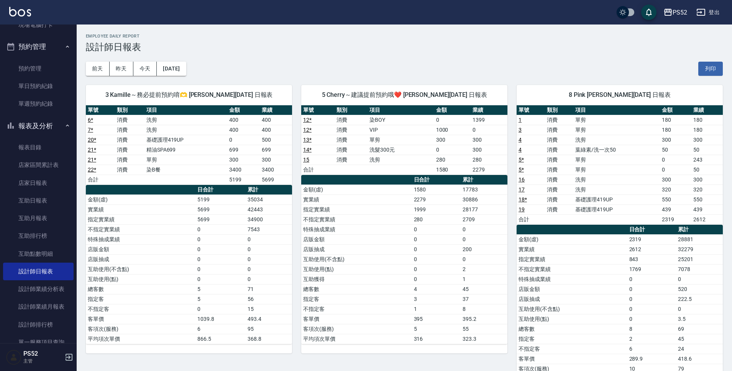
click at [35, 126] on button "報表及分析" at bounding box center [38, 126] width 70 height 20
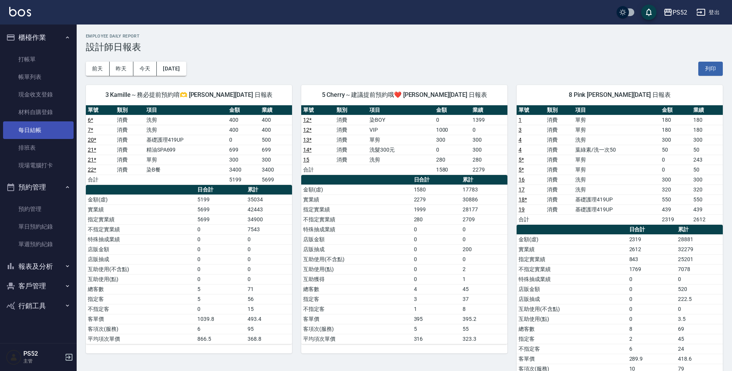
scroll to position [0, 0]
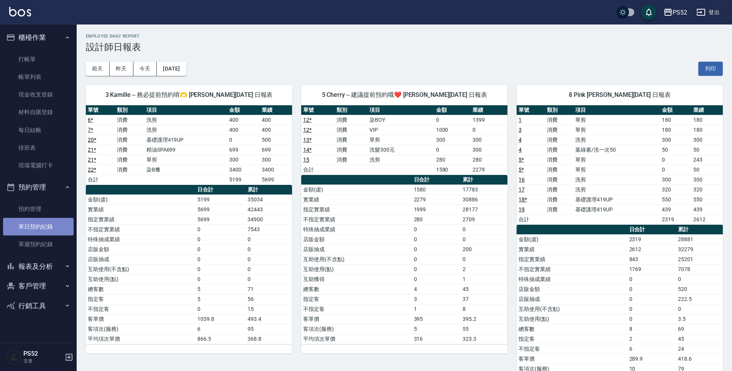
click at [35, 231] on link "單日預約紀錄" at bounding box center [38, 227] width 70 height 18
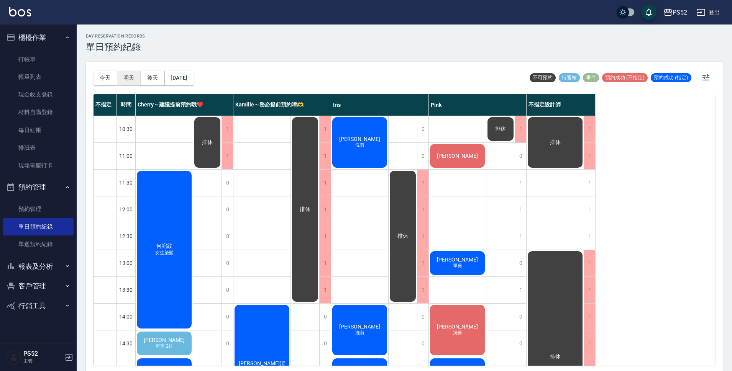
click at [127, 75] on button "明天" at bounding box center [129, 78] width 24 height 14
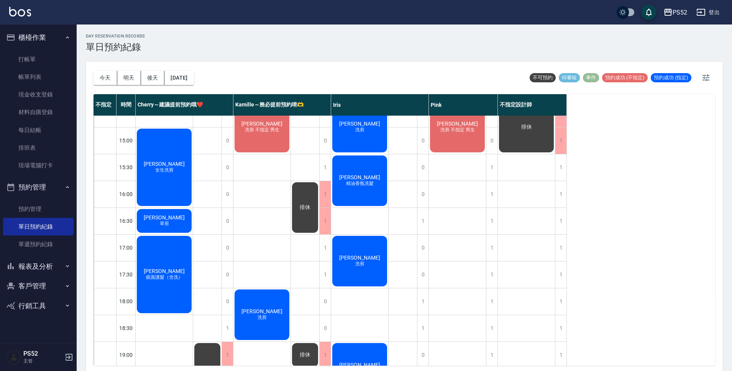
scroll to position [293, 0]
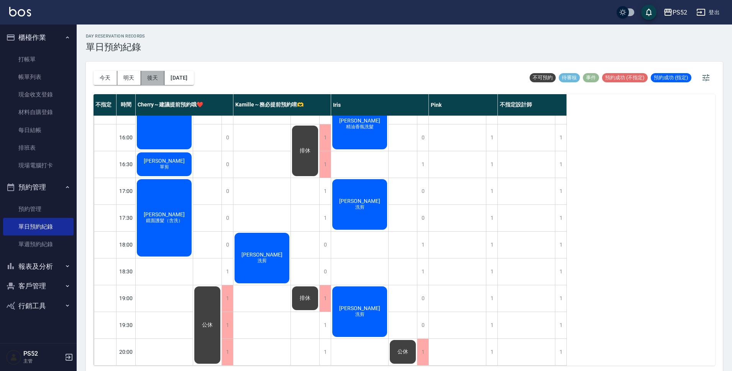
click at [152, 75] on button "後天" at bounding box center [153, 78] width 24 height 14
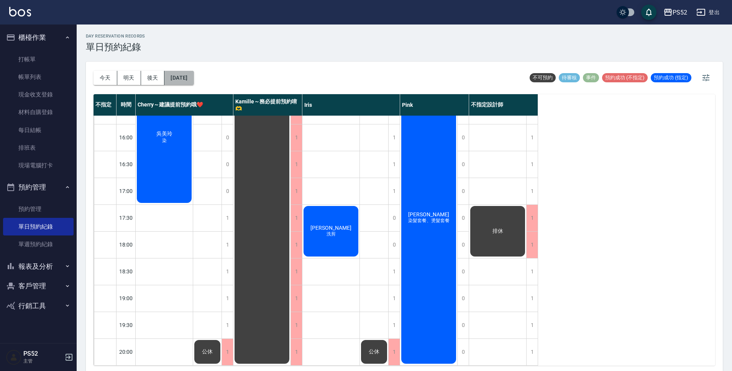
click at [193, 79] on button "[DATE]" at bounding box center [178, 78] width 29 height 14
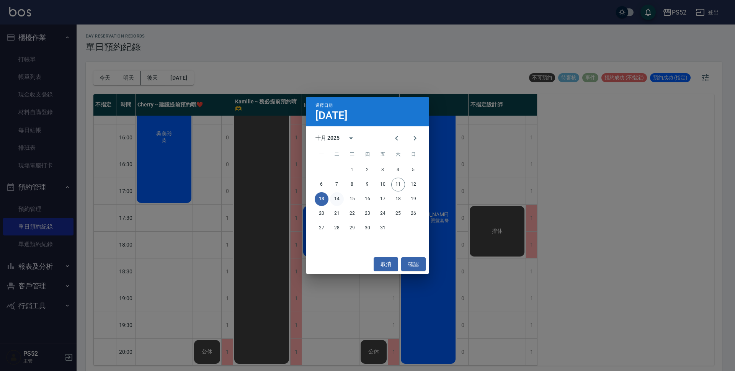
click at [338, 197] on button "14" at bounding box center [337, 199] width 14 height 14
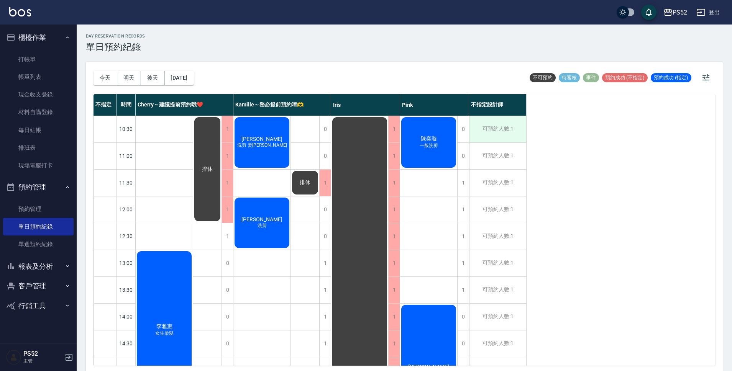
click at [498, 138] on div "可預約人數:1" at bounding box center [497, 129] width 57 height 26
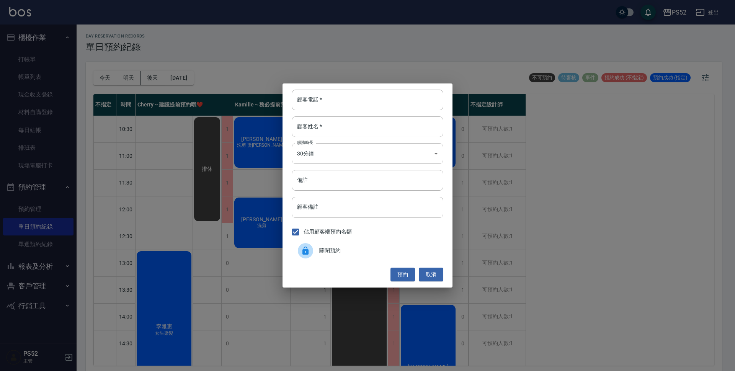
click at [350, 255] on div "關閉預約" at bounding box center [368, 250] width 152 height 21
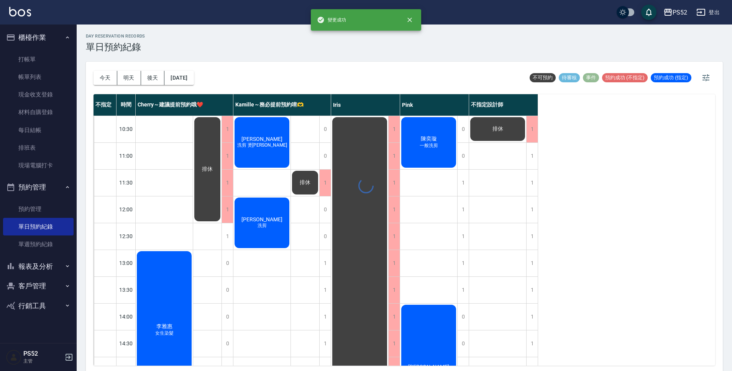
click at [497, 153] on div "day Reservation records 單日預約紀錄 [DATE] [DATE] [DATE] [DATE] 不可預約 待審核 事件 預約成功 (不指…" at bounding box center [404, 199] width 655 height 349
click at [538, 154] on div "不指定 時間 Cherry～建議提前預約哦❤️ [PERSON_NAME]～務必提前預約唷🫶 [PERSON_NAME] 不指定設計師 10:30 11:00…" at bounding box center [403, 230] width 621 height 272
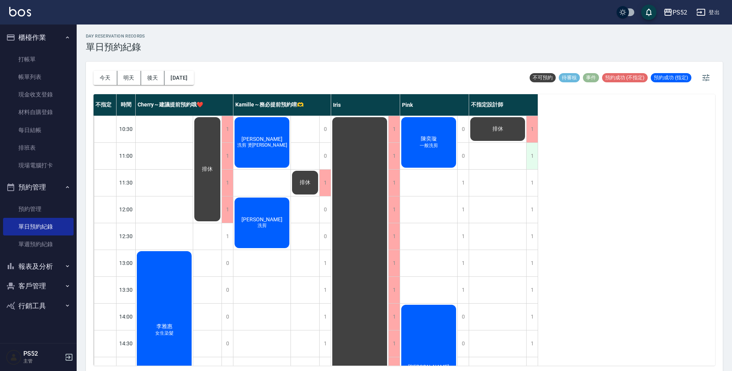
click at [528, 159] on div "1" at bounding box center [531, 156] width 11 height 26
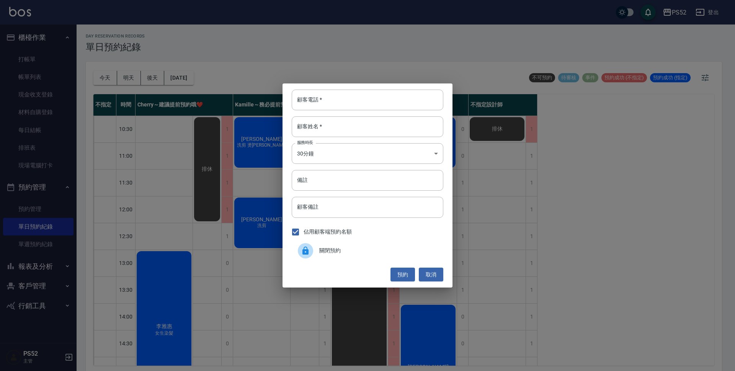
click at [331, 248] on span "關閉預約" at bounding box center [378, 251] width 118 height 8
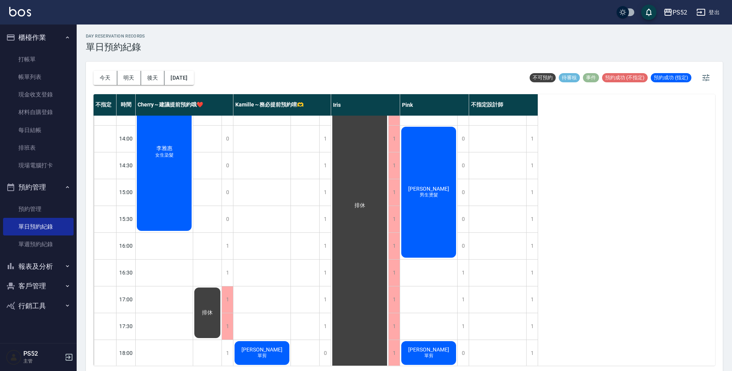
scroll to position [166, 0]
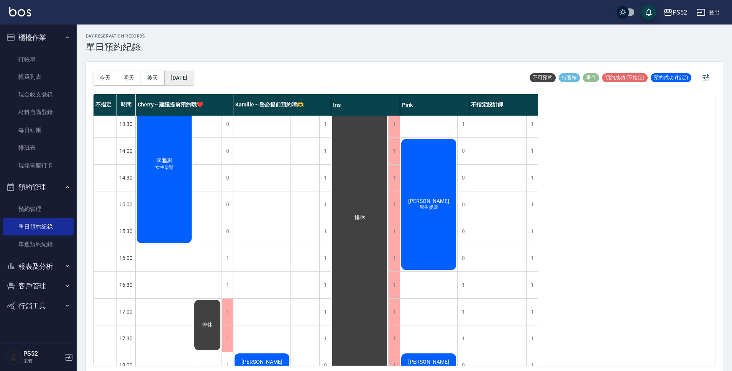
click at [192, 76] on button "[DATE]" at bounding box center [178, 78] width 29 height 14
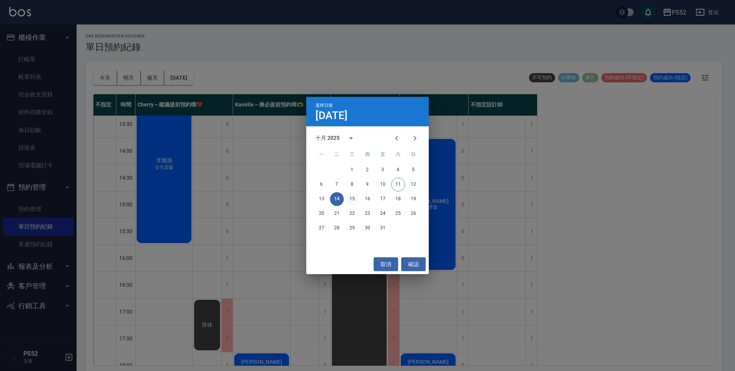
click at [354, 201] on button "15" at bounding box center [353, 199] width 14 height 14
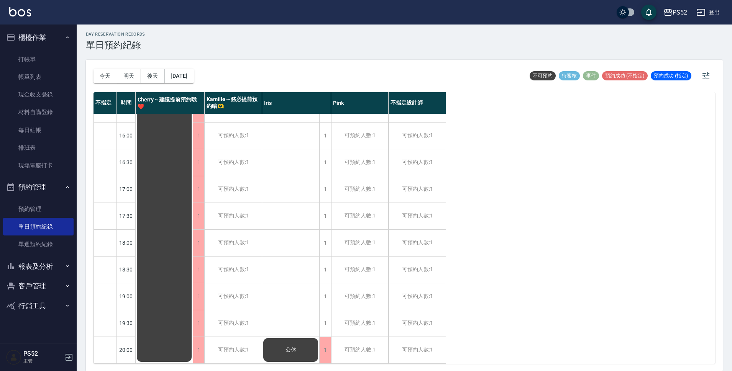
scroll to position [2, 0]
click at [185, 75] on button "[DATE]" at bounding box center [178, 76] width 29 height 14
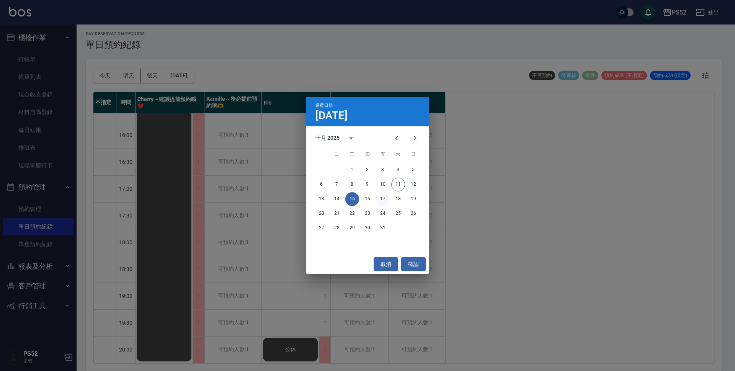
click at [378, 201] on button "17" at bounding box center [383, 199] width 14 height 14
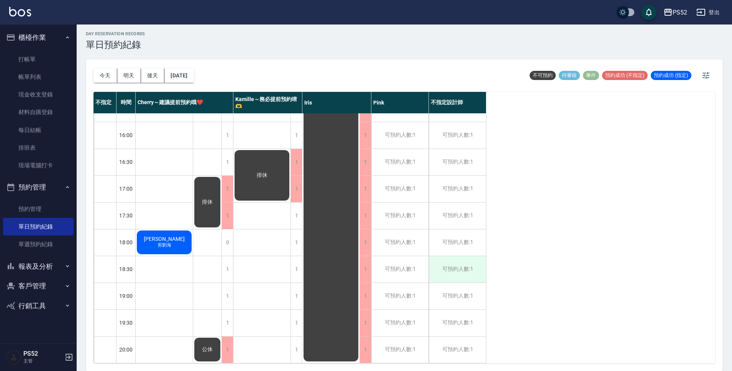
scroll to position [293, 0]
click at [27, 187] on button "預約管理" at bounding box center [38, 187] width 70 height 20
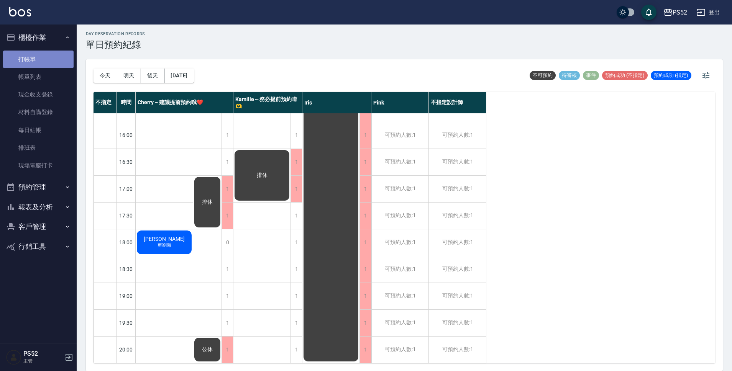
click at [40, 58] on link "打帳單" at bounding box center [38, 60] width 70 height 18
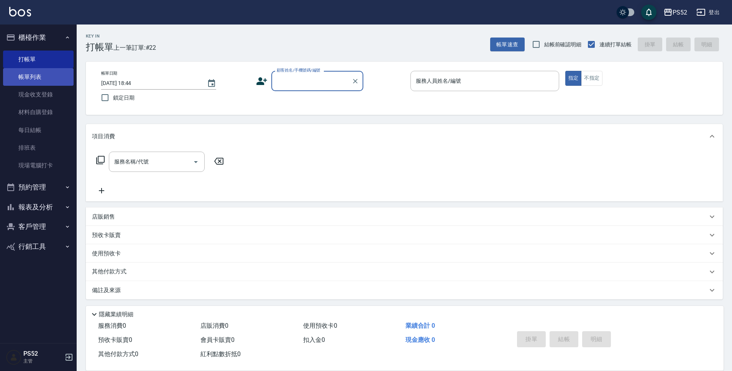
click at [26, 79] on link "帳單列表" at bounding box center [38, 77] width 70 height 18
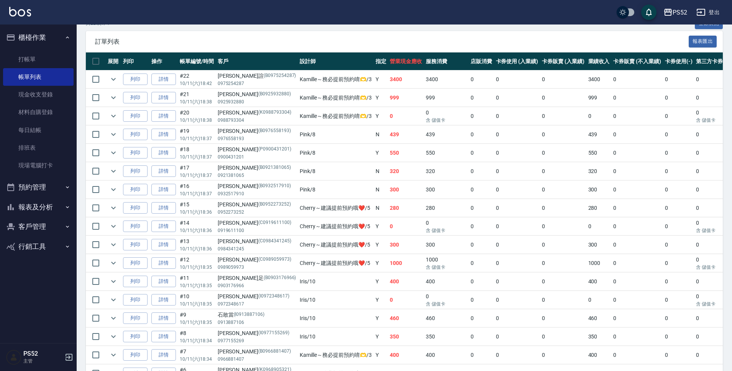
scroll to position [166, 0]
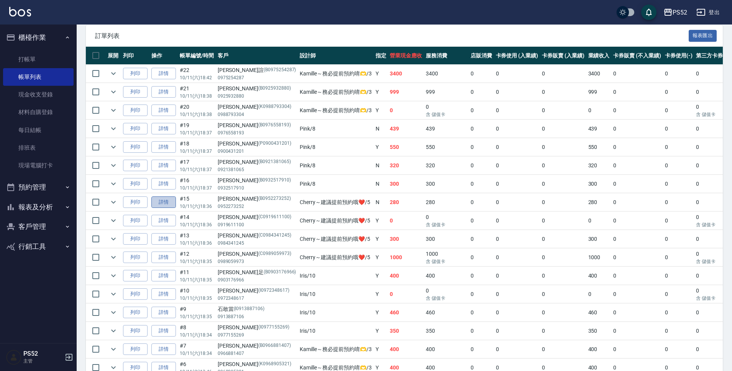
click at [170, 203] on link "詳情" at bounding box center [163, 202] width 25 height 12
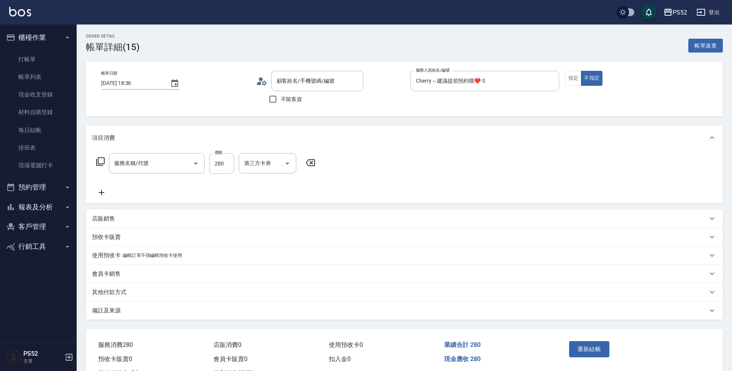
type input "[DATE] 18:36"
type input "Cherry～建議提前預約哦❤️-5"
type input "洗剪(C1)"
type input "[PERSON_NAME]/0952273252/B0952273252"
click at [106, 192] on icon at bounding box center [101, 192] width 19 height 9
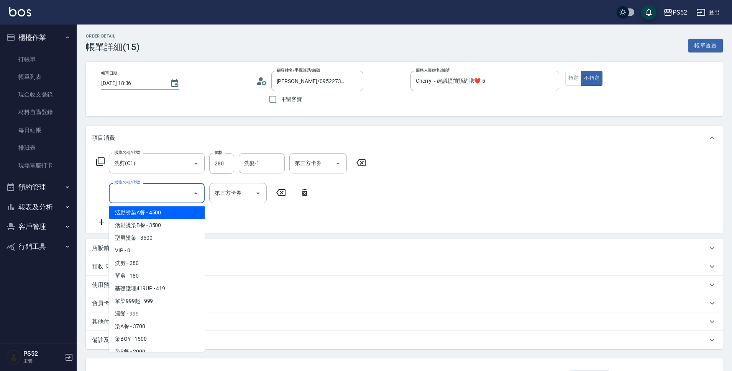
click at [121, 191] on input "服務名稱/代號" at bounding box center [150, 193] width 77 height 13
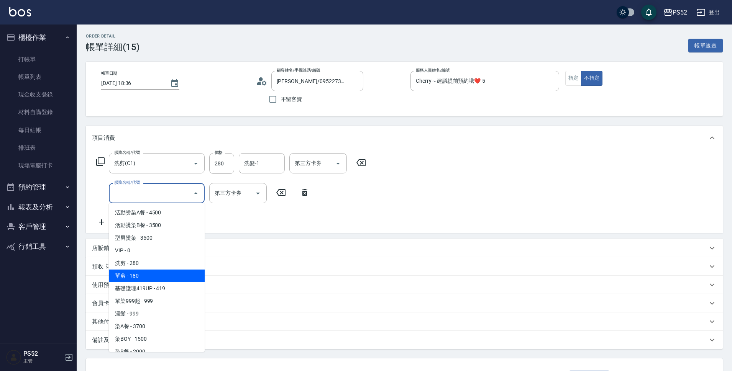
drag, startPoint x: 173, startPoint y: 269, endPoint x: 179, endPoint y: 273, distance: 7.6
click at [179, 273] on ul "活動燙染A餐 - 4500 活動燙染B餐 - 3500 型男燙染 - 3500 VIP - 0 洗剪 - 280 單剪 - 180 基礎護理419UP - 4…" at bounding box center [157, 277] width 96 height 149
click at [179, 273] on span "單剪 - 180" at bounding box center [157, 276] width 96 height 13
type input "單剪(C2)"
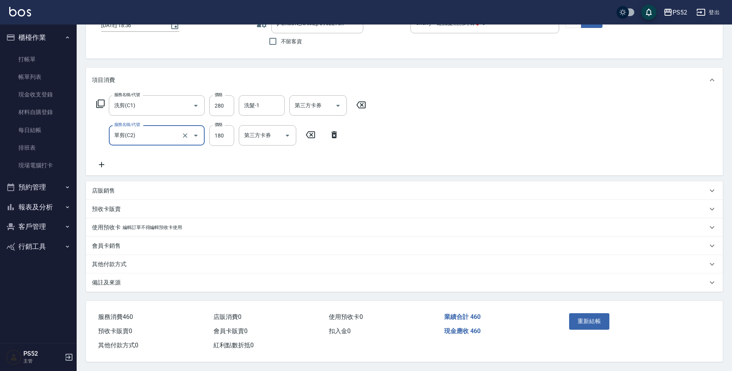
scroll to position [61, 0]
click at [576, 318] on button "重新結帳" at bounding box center [589, 321] width 41 height 16
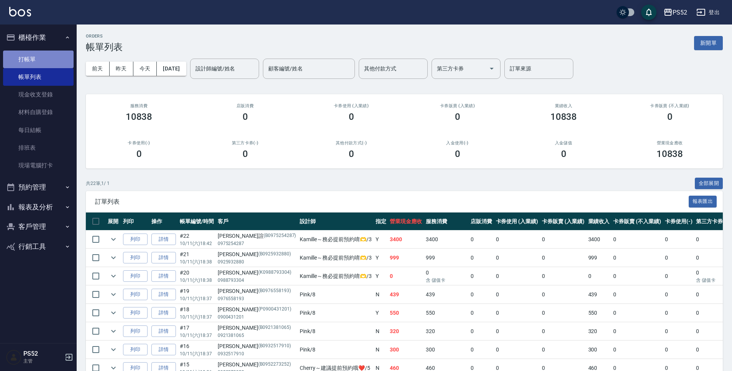
click at [25, 52] on link "打帳單" at bounding box center [38, 60] width 70 height 18
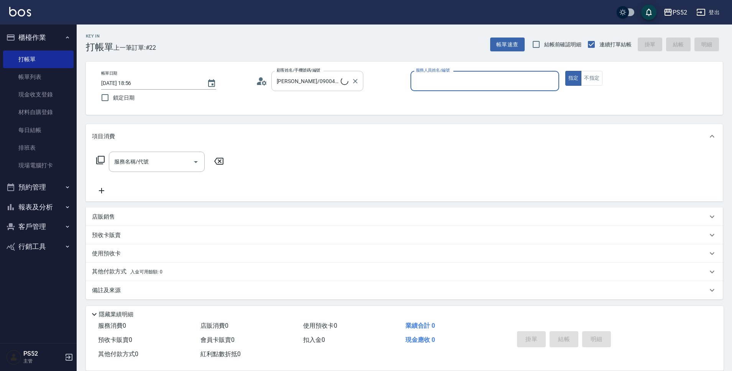
type input "無名氏/00/PS00"
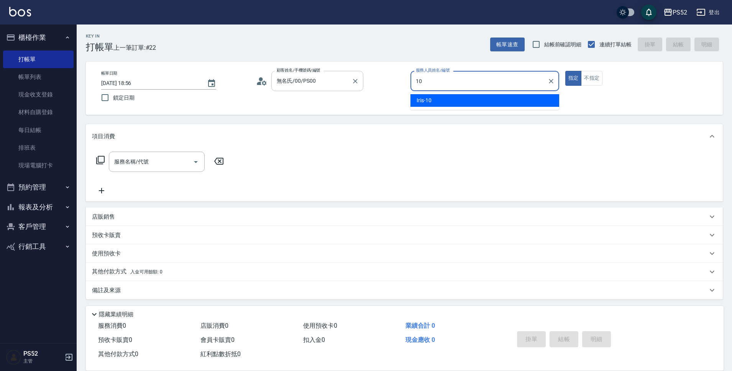
type input "10"
type button "true"
type input "Iris-10"
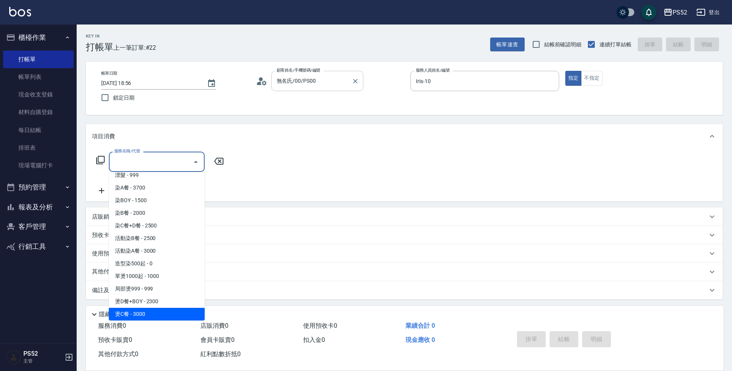
scroll to position [120, 0]
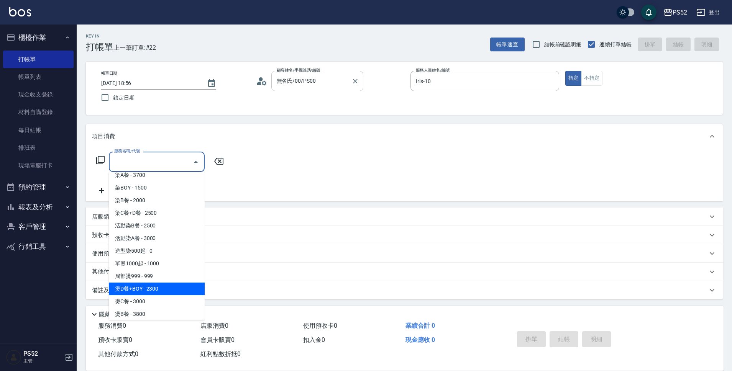
type input "燙D餐+BOY(P3)"
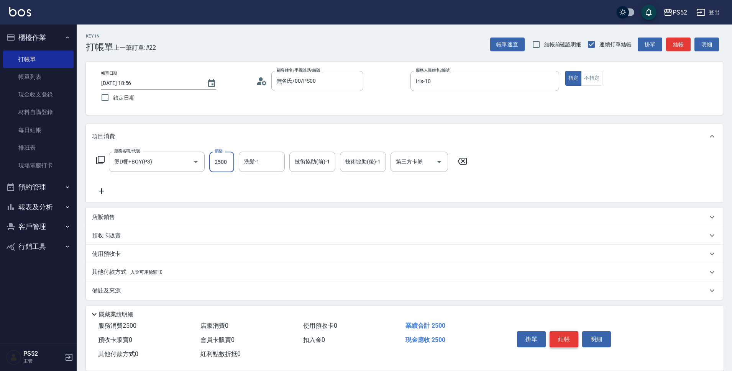
type input "2500"
click at [572, 339] on button "結帳" at bounding box center [563, 339] width 29 height 16
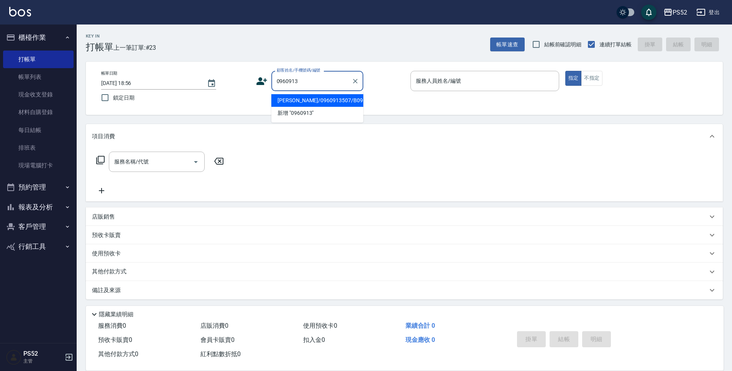
type input "[PERSON_NAME]/0960913507/B0960913507"
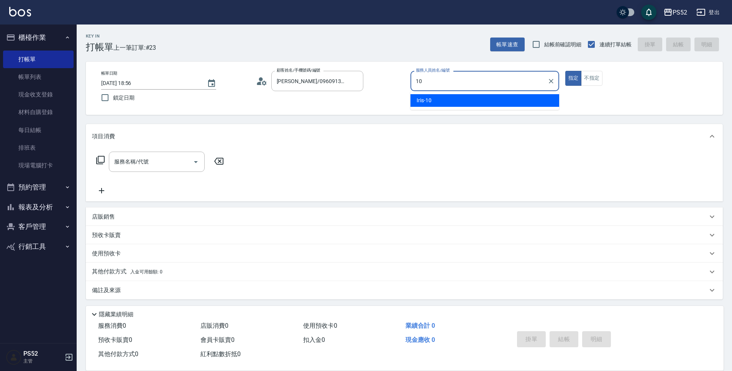
type input "Iris-10"
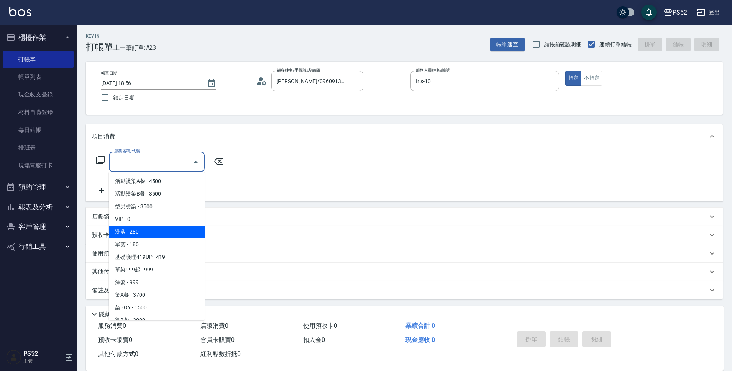
type input "洗剪(C1)"
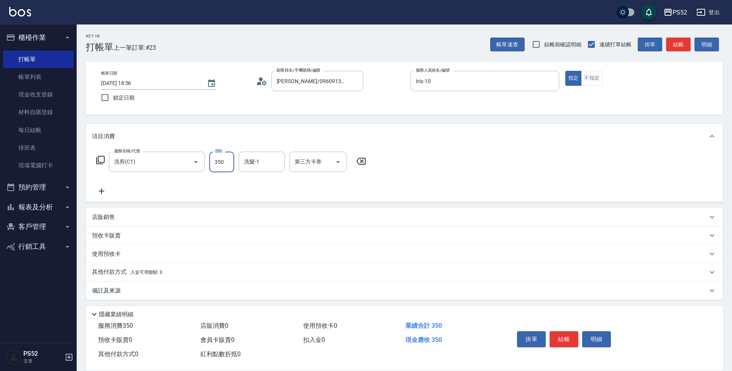
type input "350"
click at [562, 337] on button "結帳" at bounding box center [563, 339] width 29 height 16
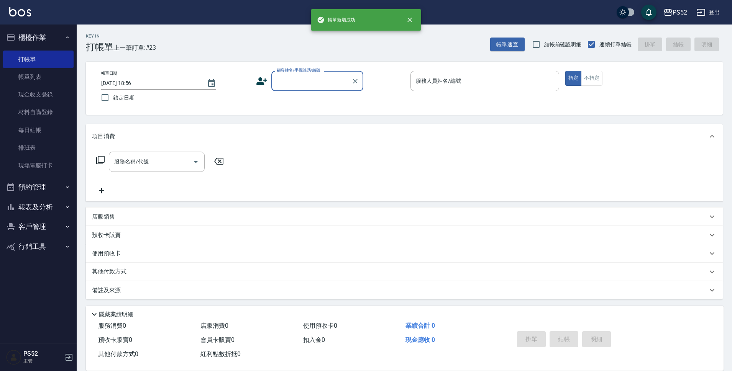
scroll to position [0, 0]
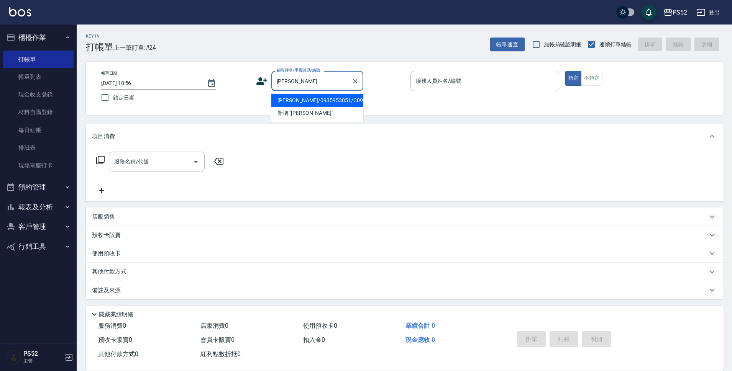
type input "[PERSON_NAME]/0935953051/C0935953051"
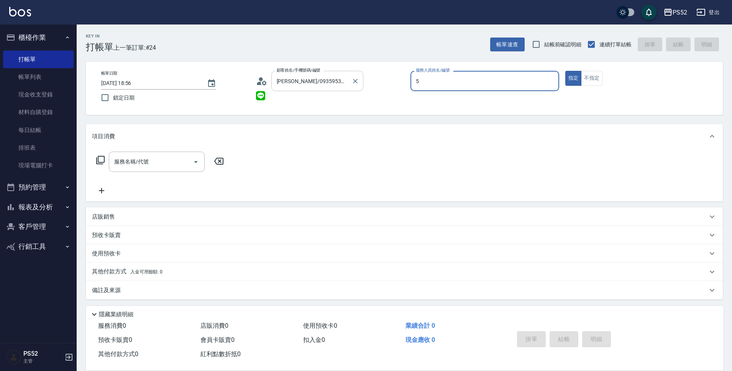
type input "Cherry～建議提前預約哦❤️-5"
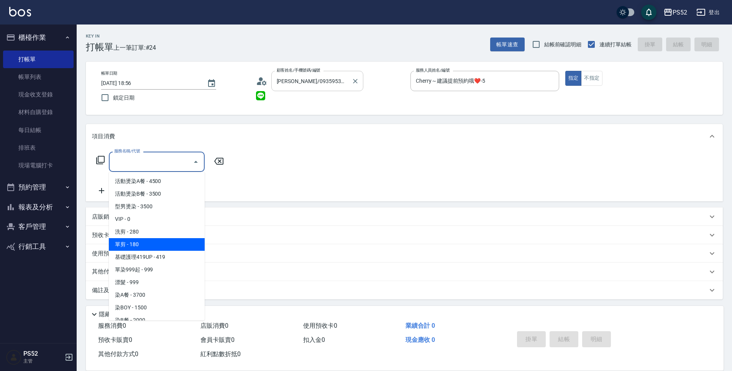
type input "單剪(C2)"
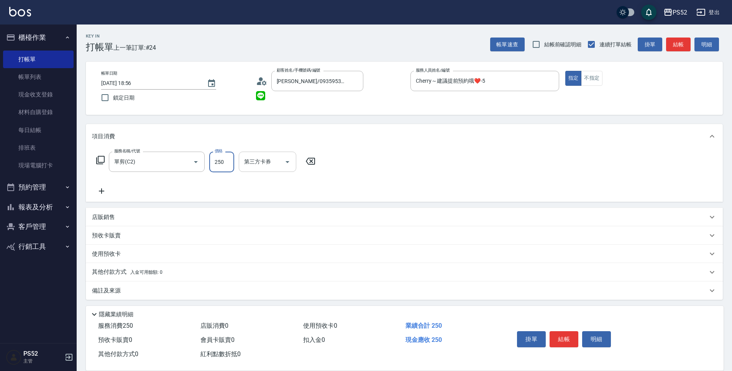
type input "250"
click at [254, 165] on input "第三方卡券" at bounding box center [261, 161] width 39 height 13
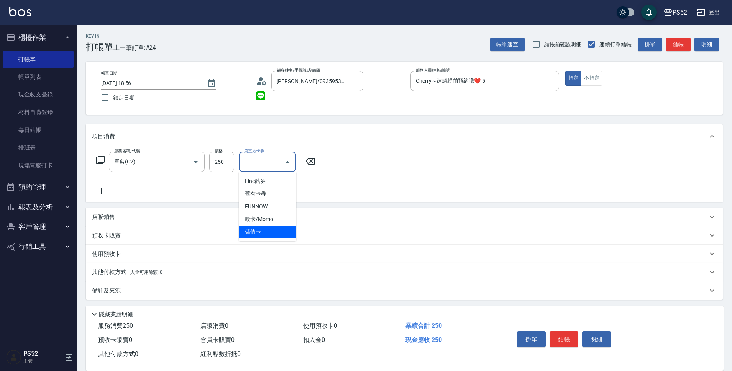
click at [265, 240] on ul "Line酷券 舊有卡券 FUNNOW 歐卡/Momo 儲值卡" at bounding box center [267, 206] width 57 height 69
click at [270, 234] on span "儲值卡" at bounding box center [267, 232] width 57 height 13
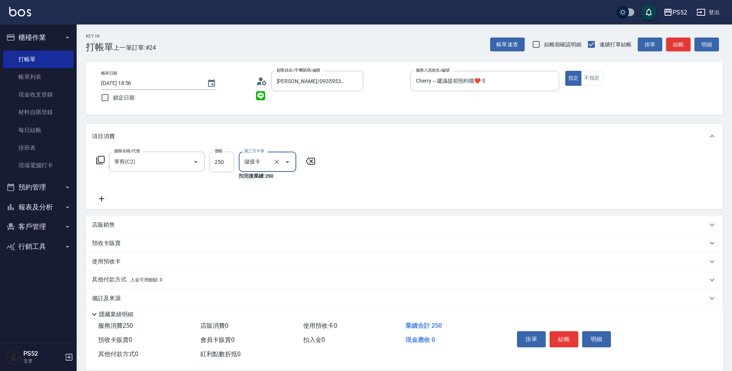
type input "儲值卡"
click at [560, 334] on button "結帳" at bounding box center [563, 339] width 29 height 16
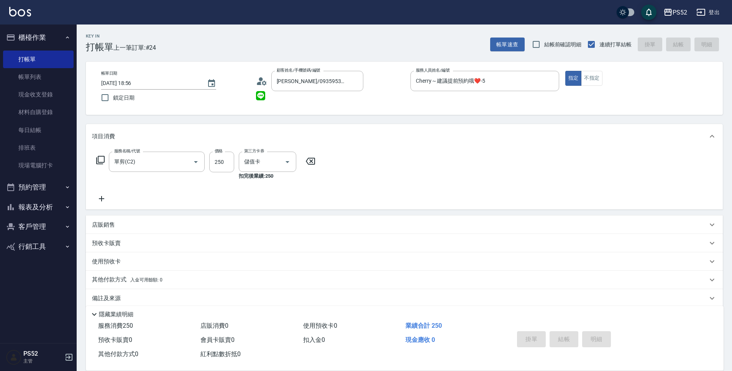
type input "[DATE] 18:57"
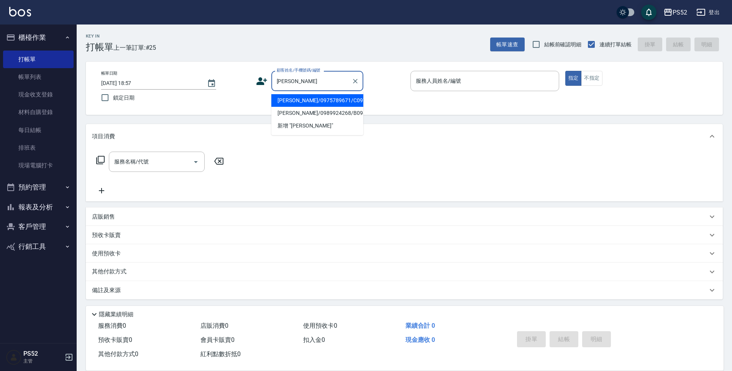
type input "[PERSON_NAME]/0975789671/C0975789671"
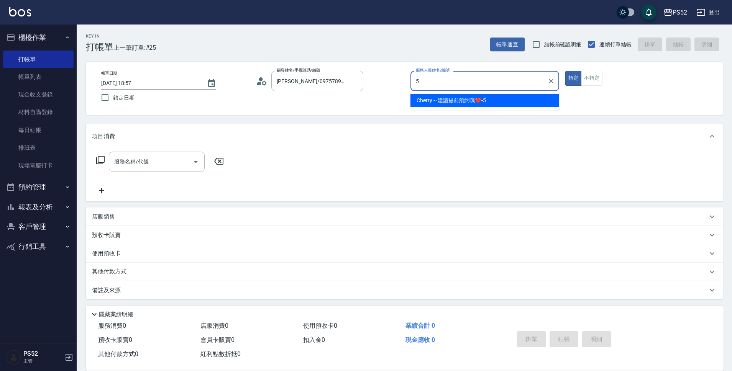
type input "Cherry～建議提前預約哦❤️-5"
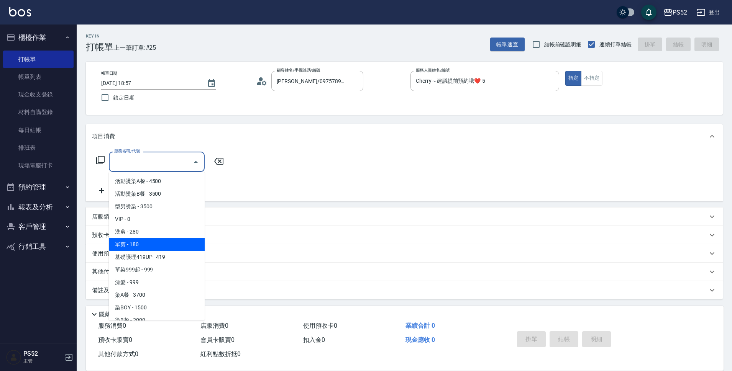
type input "單剪(C2)"
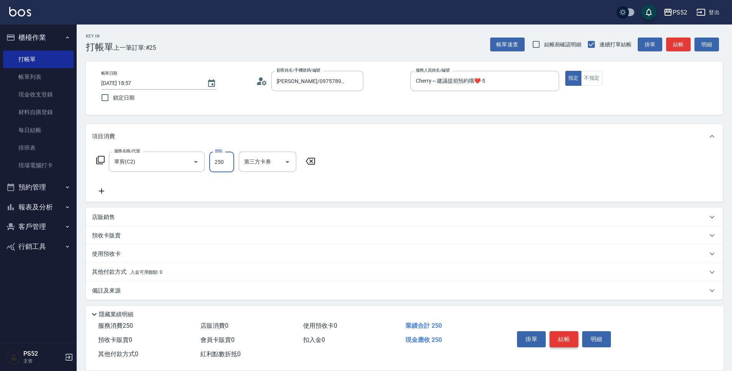
type input "250"
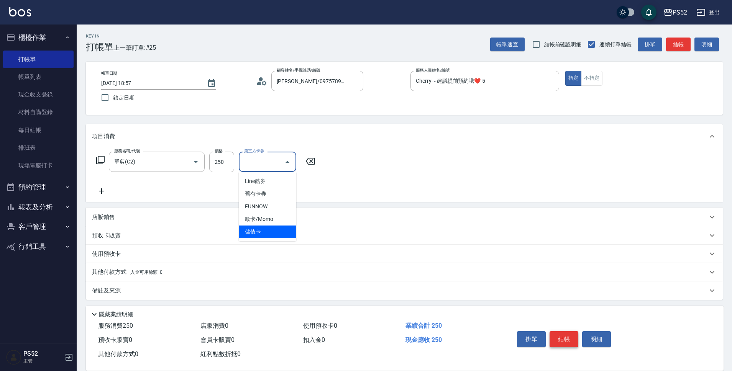
type input "儲值卡"
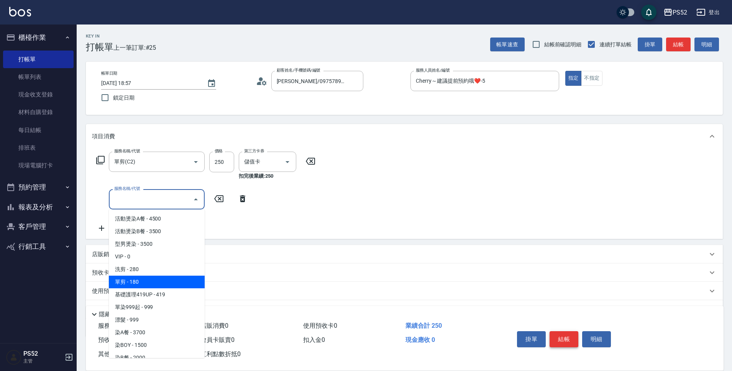
type input "單剪(C2)"
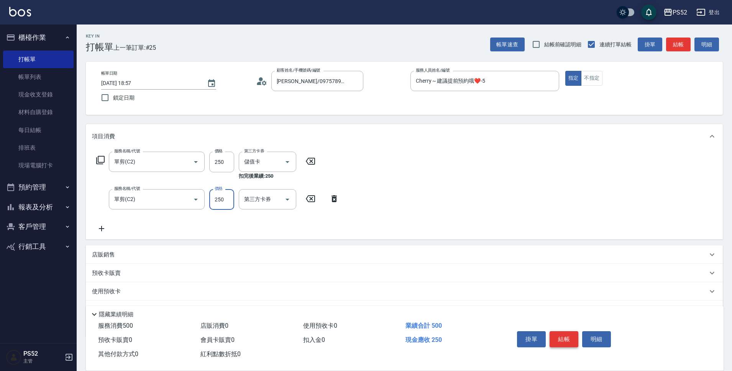
type input "250"
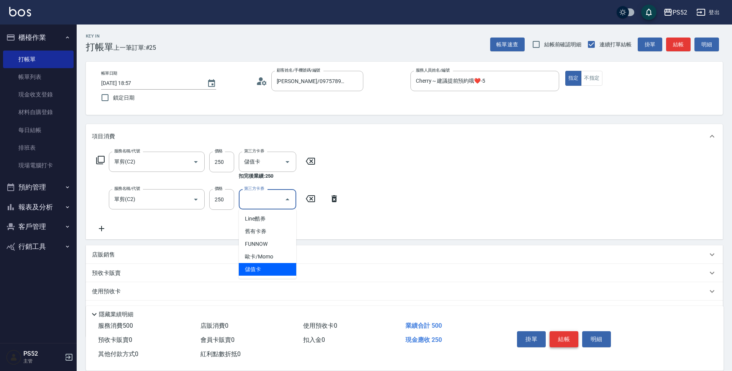
type input "儲值卡"
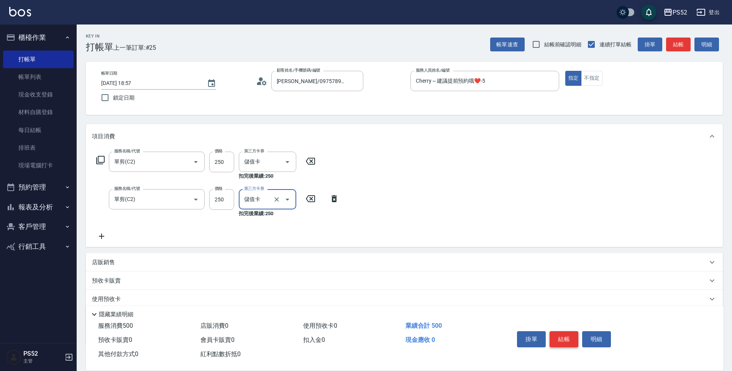
click at [560, 334] on button "結帳" at bounding box center [563, 339] width 29 height 16
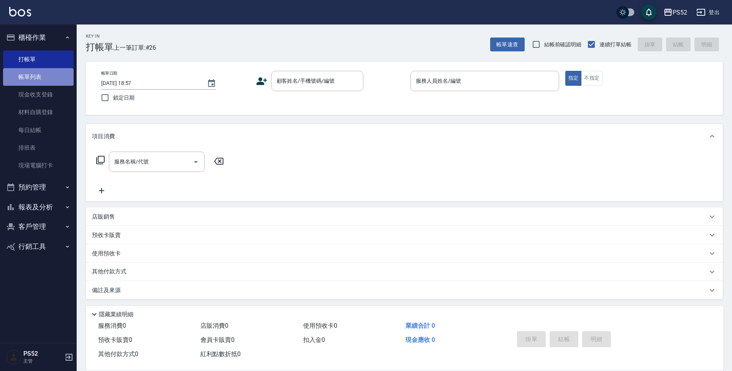
click at [54, 75] on link "帳單列表" at bounding box center [38, 77] width 70 height 18
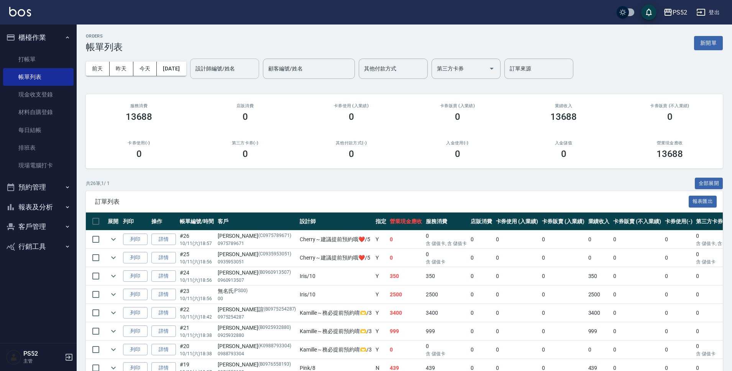
click at [255, 70] on input "設計師編號/姓名" at bounding box center [224, 68] width 62 height 13
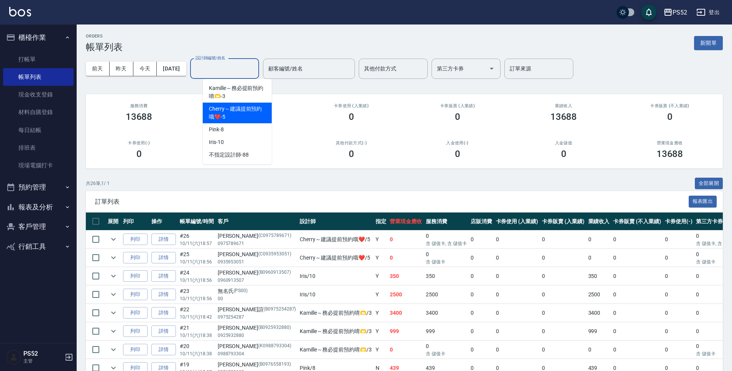
click at [259, 110] on span "Cherry～建議提前預約哦❤️ -5" at bounding box center [237, 113] width 57 height 16
type input "Cherry～建議提前預約哦❤️-5"
